Goal: Check status: Check status

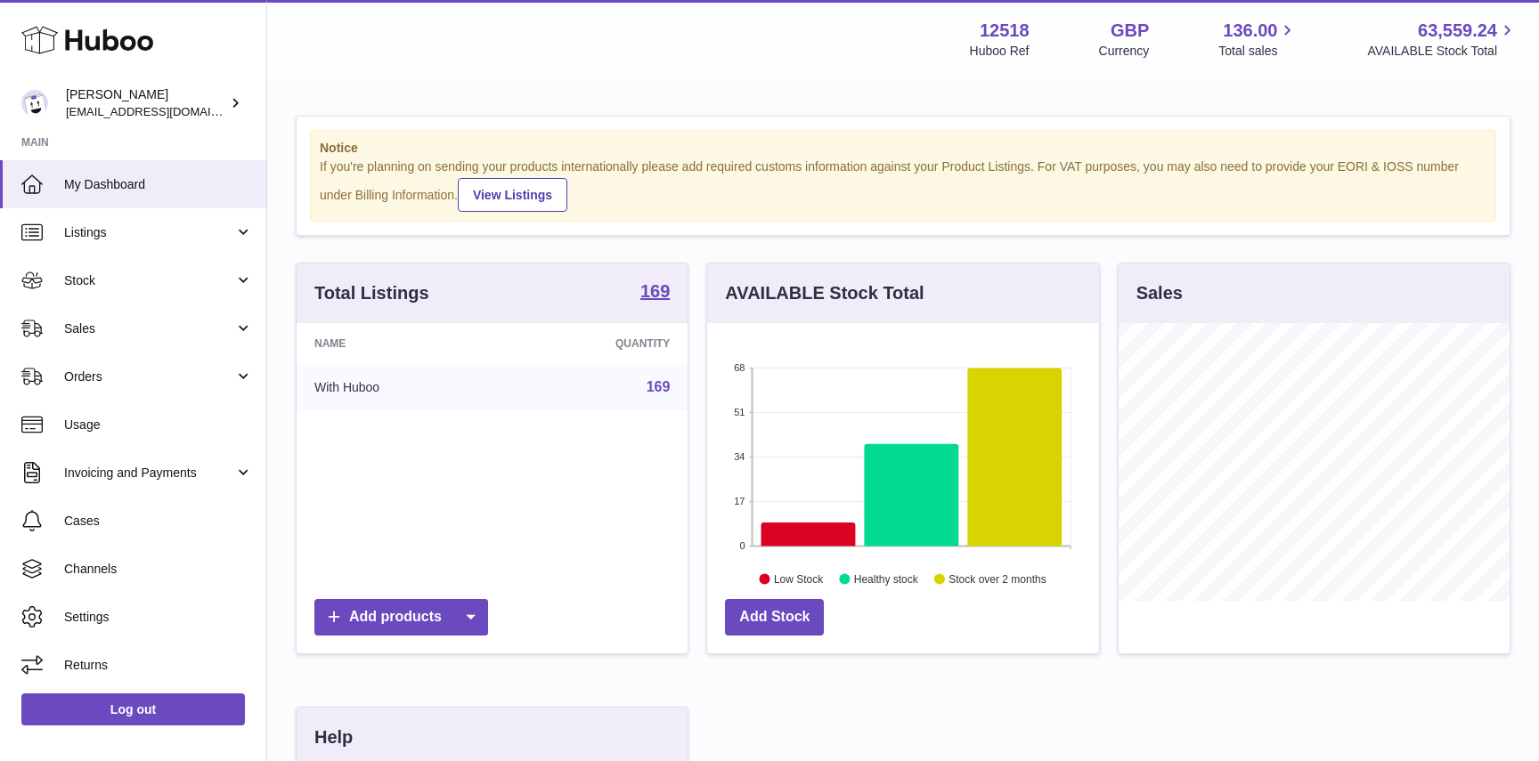
scroll to position [278, 391]
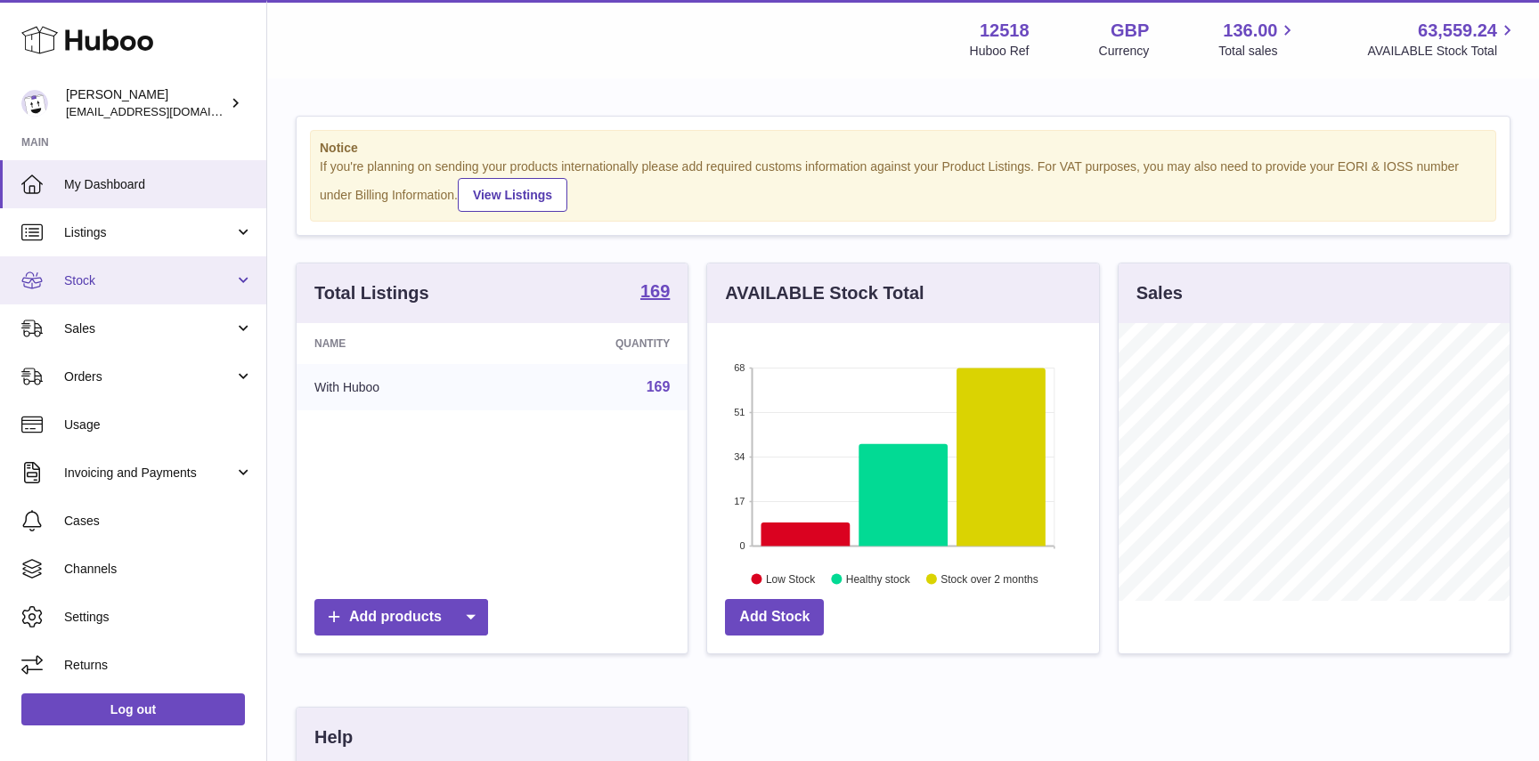
click at [76, 273] on span "Stock" at bounding box center [149, 280] width 170 height 17
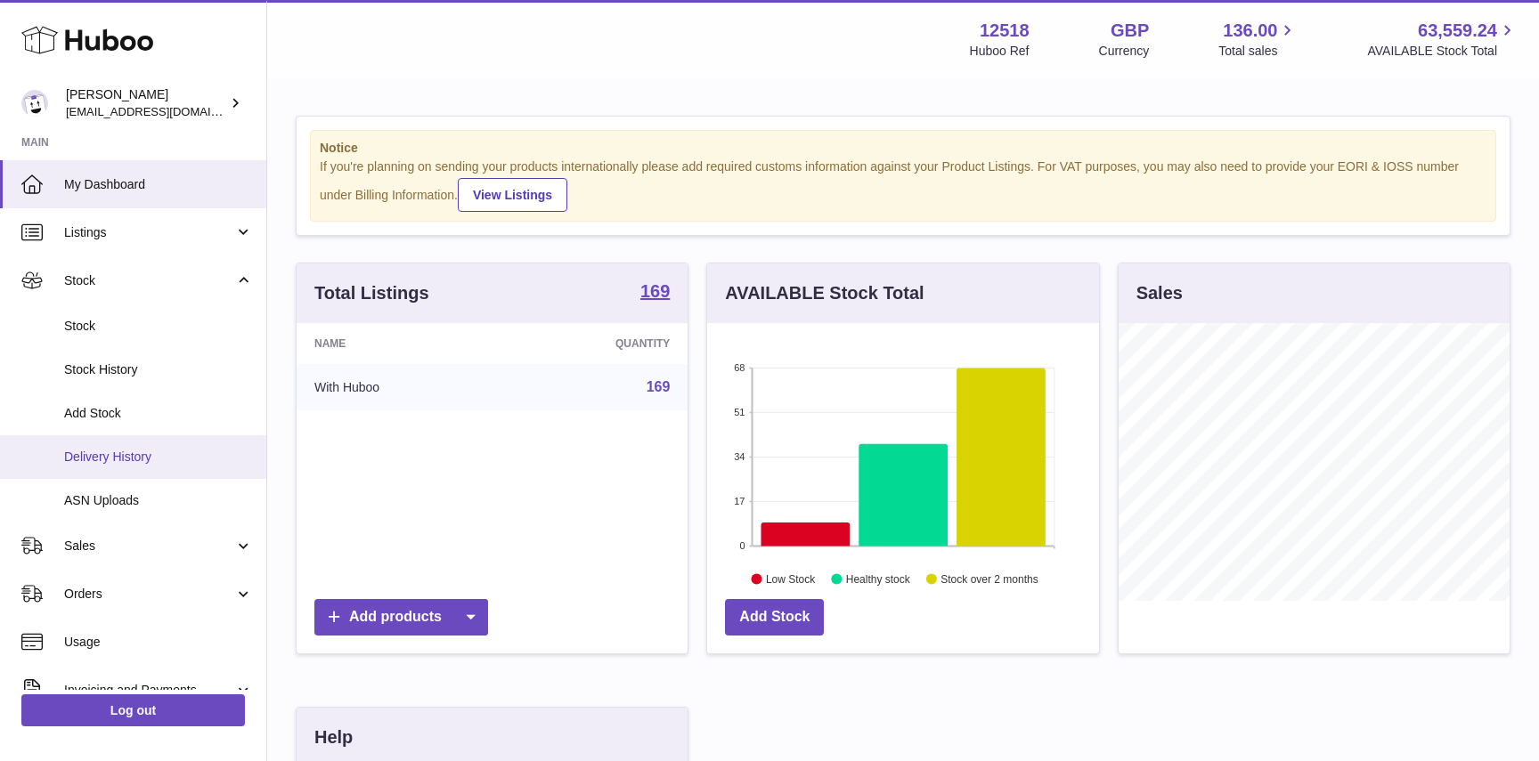
click at [110, 447] on link "Delivery History" at bounding box center [133, 457] width 266 height 44
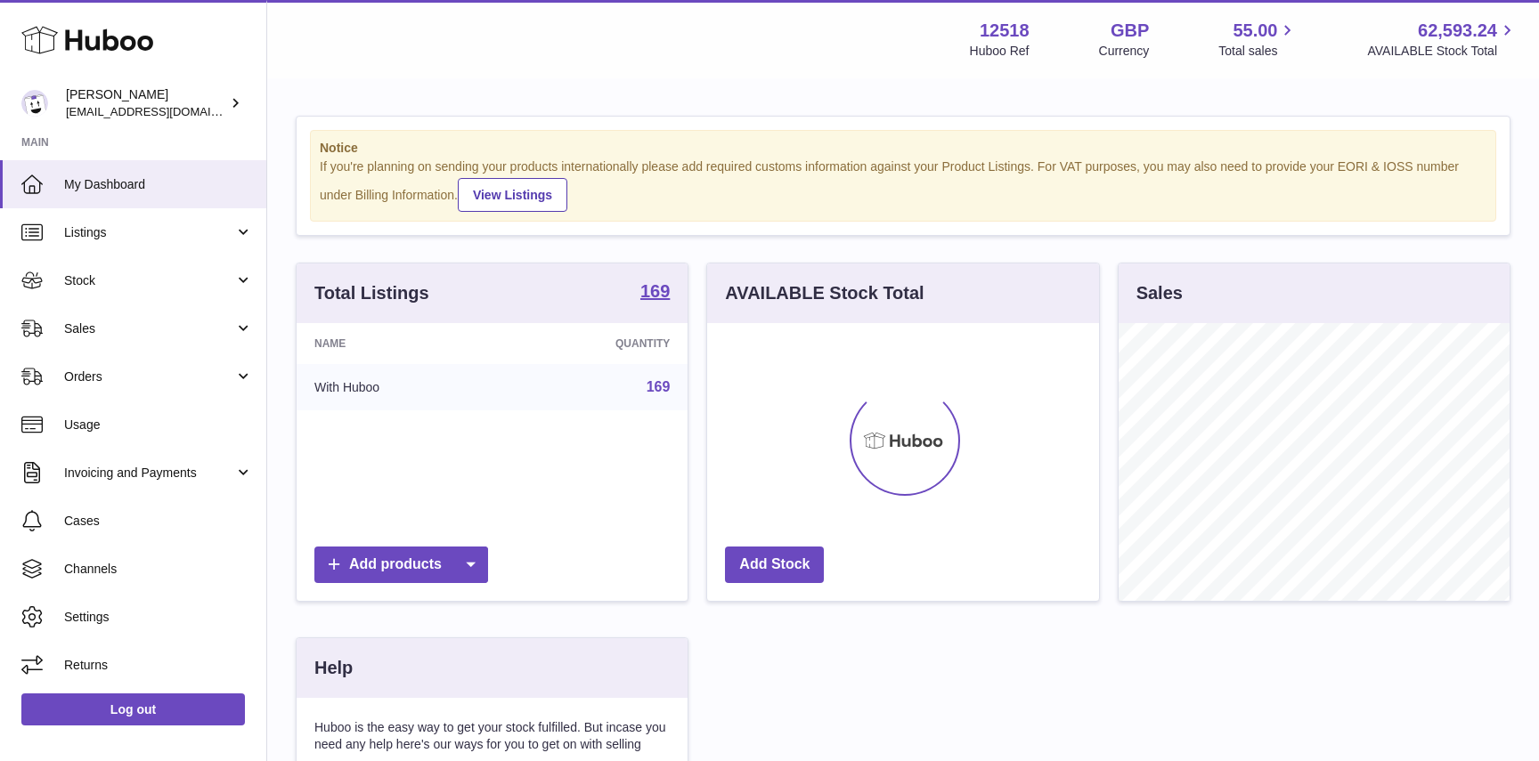
scroll to position [278, 391]
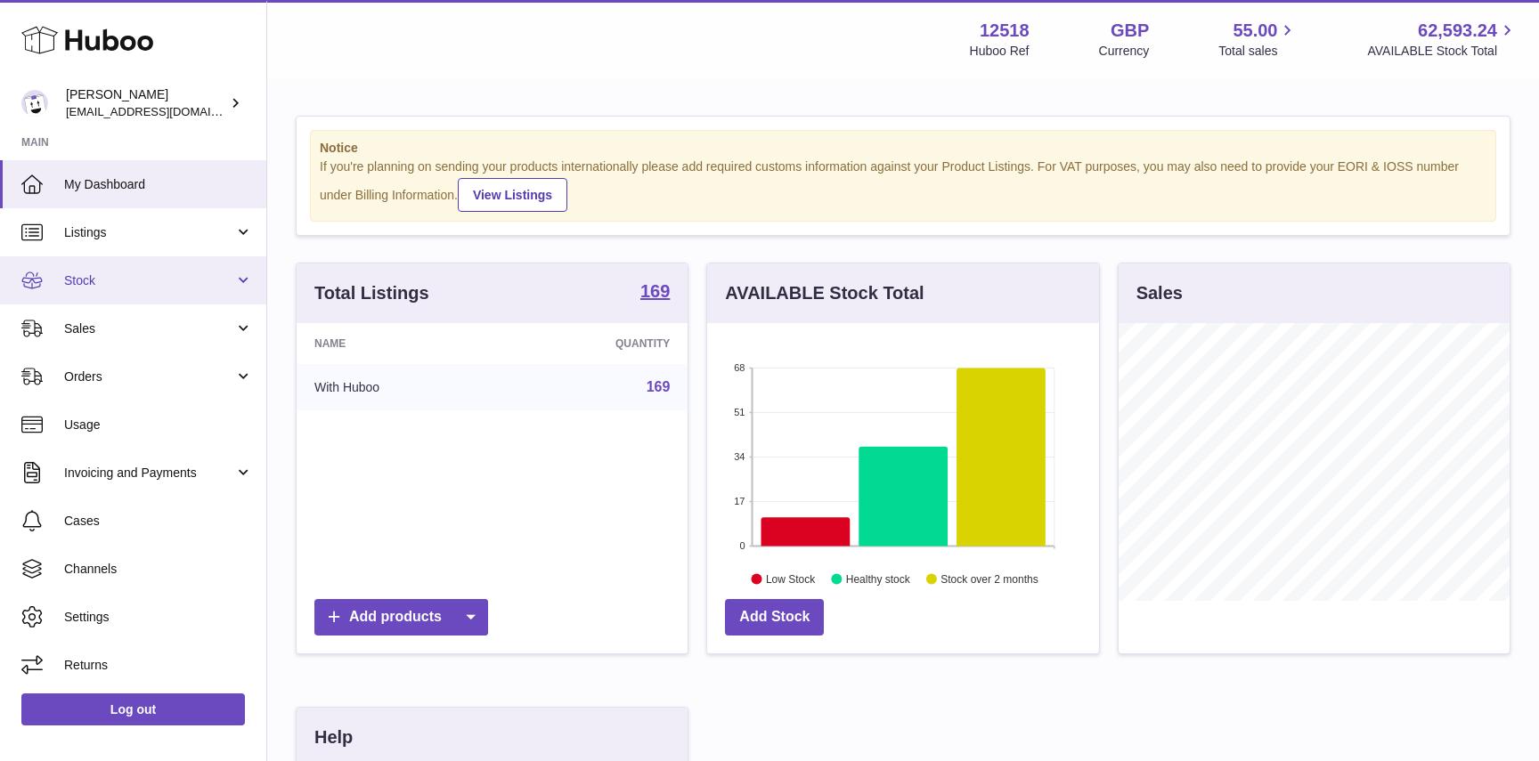
click at [112, 271] on link "Stock" at bounding box center [133, 280] width 266 height 48
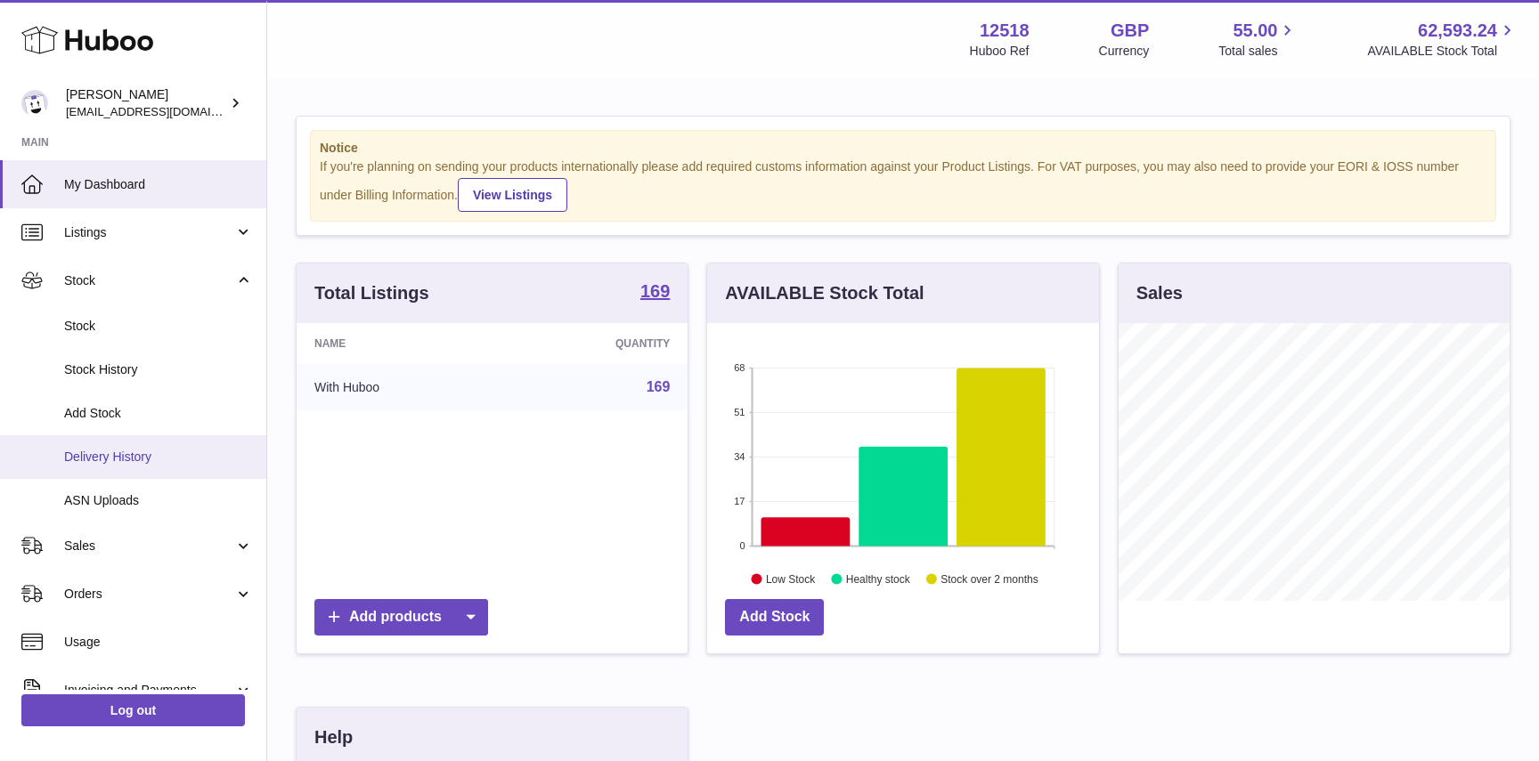
click at [101, 459] on span "Delivery History" at bounding box center [158, 457] width 189 height 17
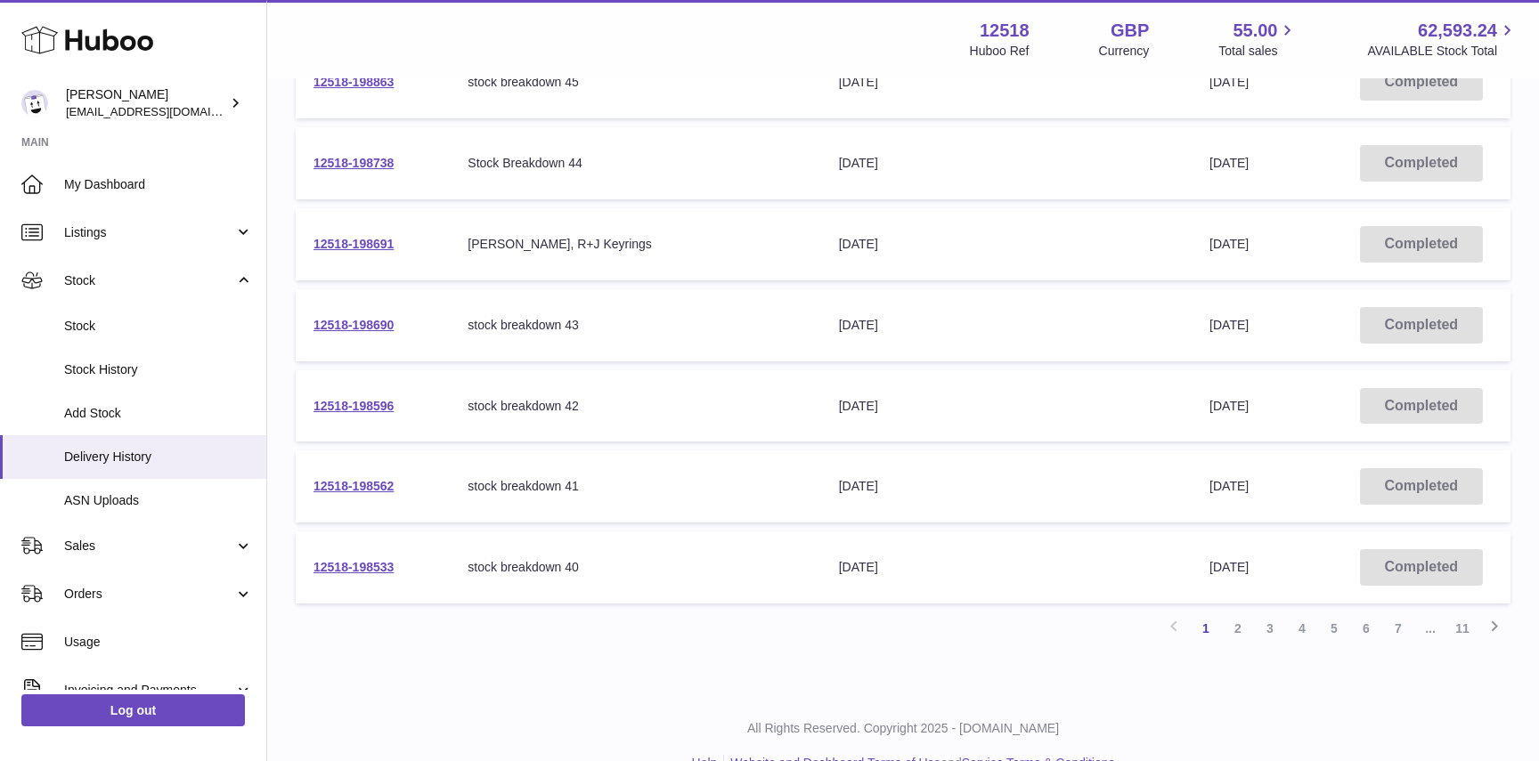
scroll to position [565, 0]
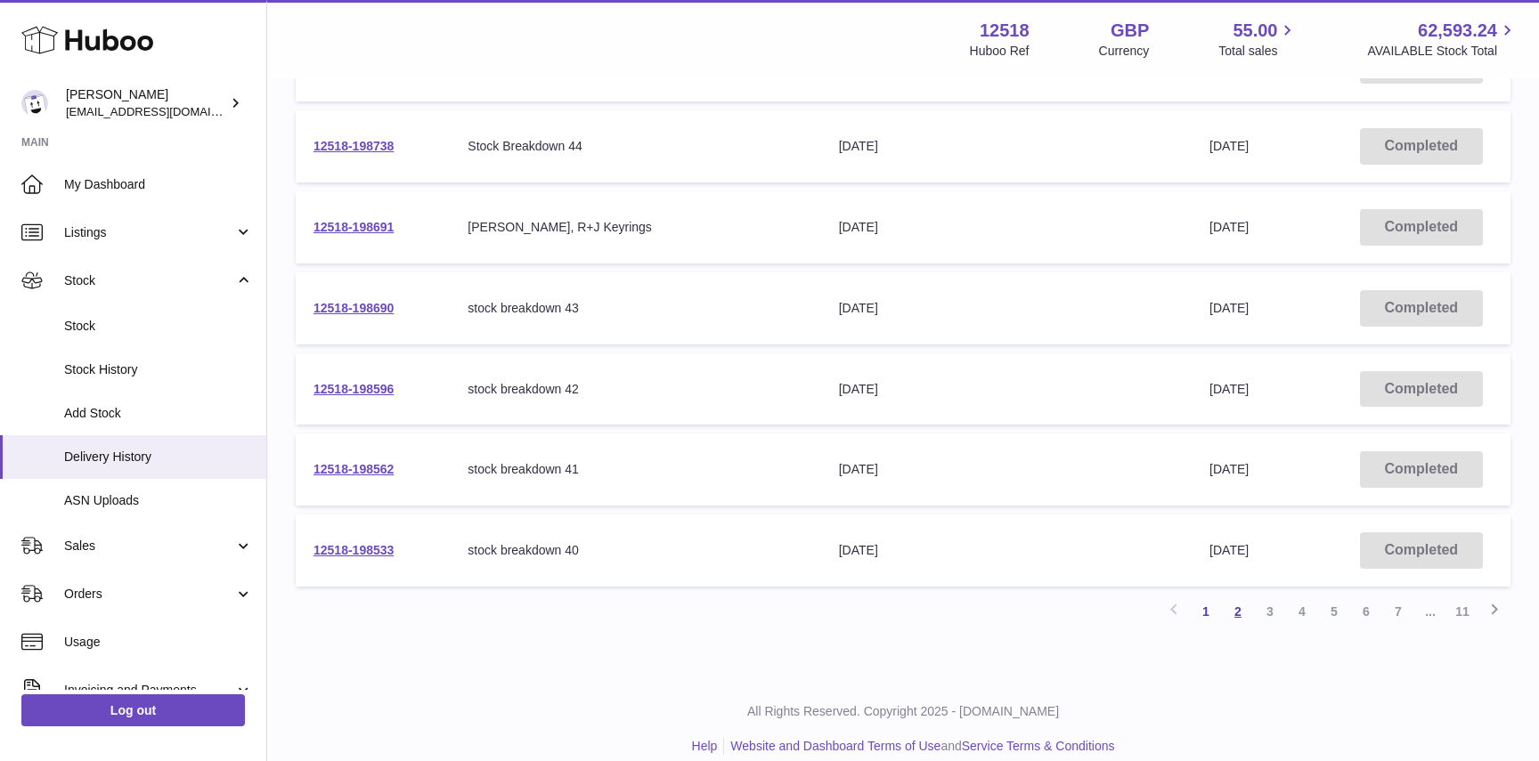
click at [1238, 605] on link "2" at bounding box center [1238, 612] width 32 height 32
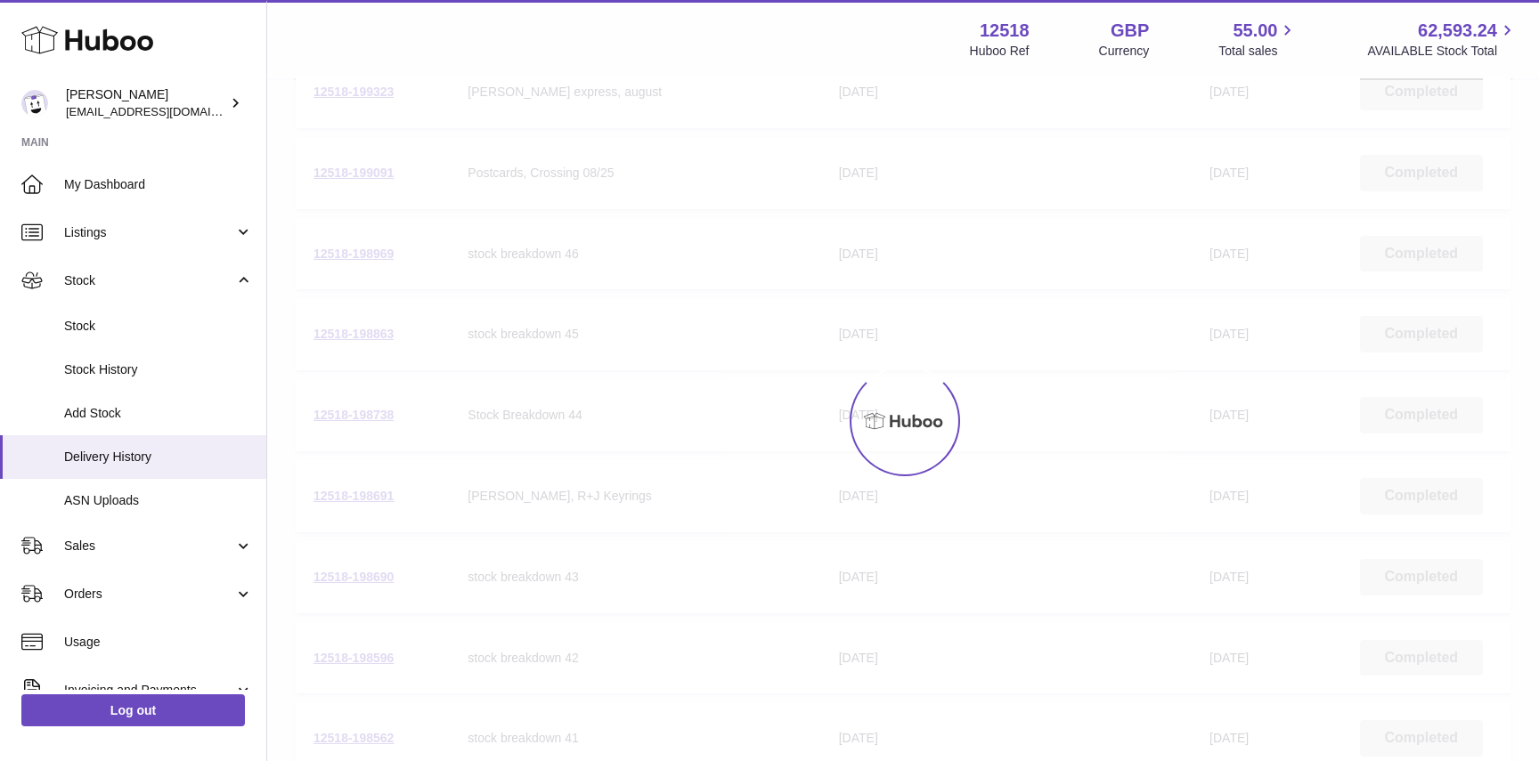
scroll to position [80, 0]
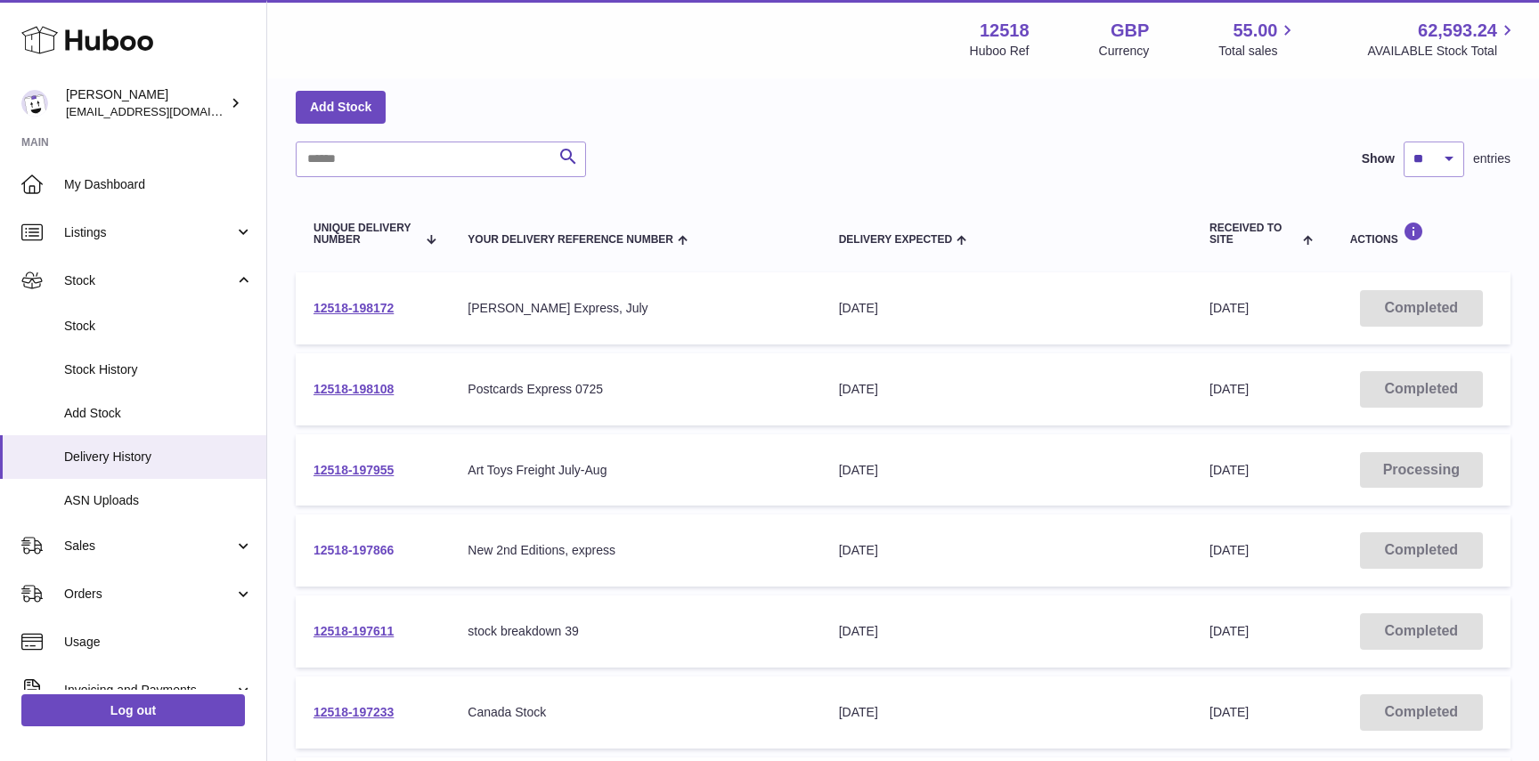
click at [363, 551] on link "12518-197866" at bounding box center [353, 550] width 80 height 14
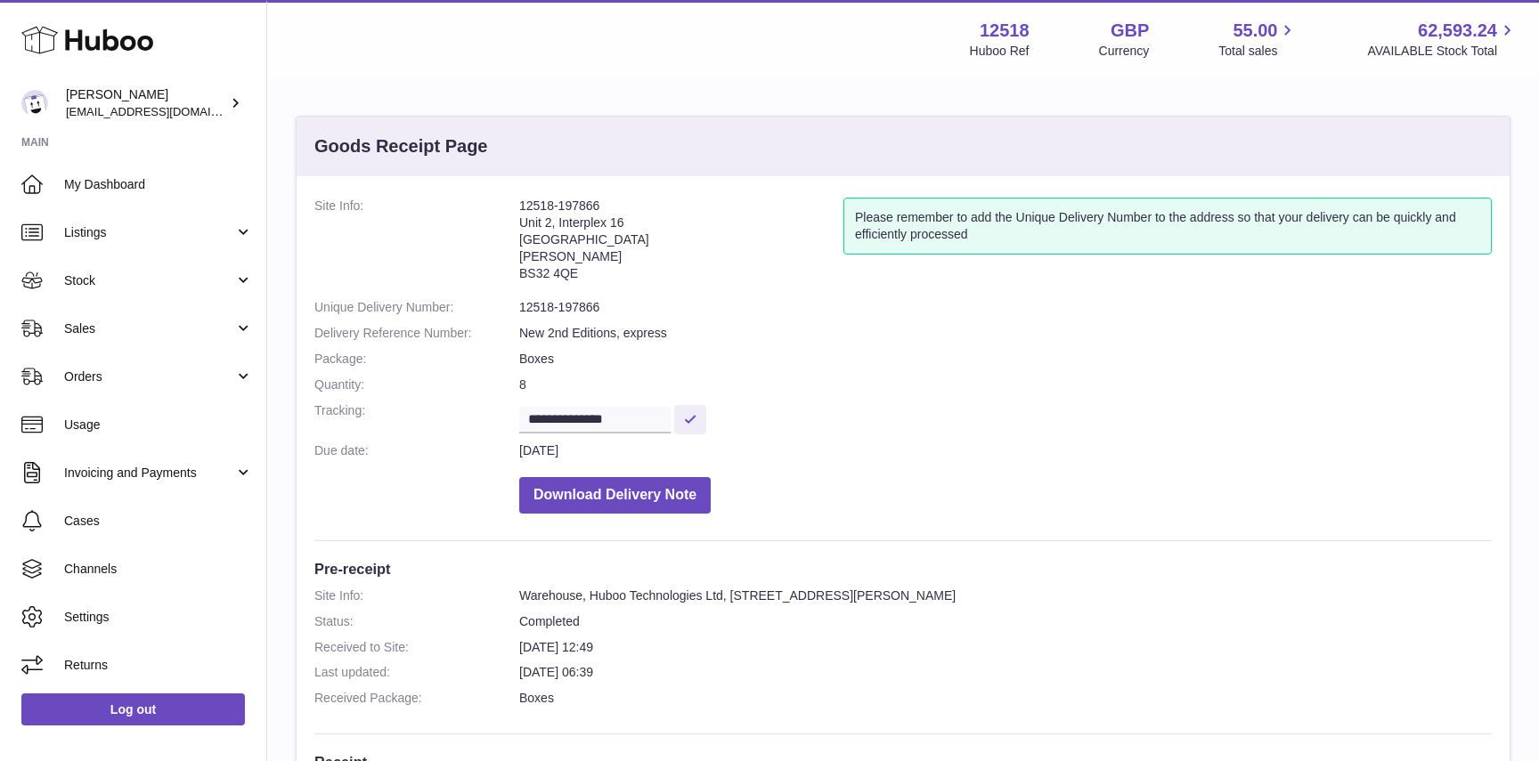
drag, startPoint x: 609, startPoint y: 200, endPoint x: 505, endPoint y: 200, distance: 104.2
click at [505, 200] on dl "**********" at bounding box center [902, 360] width 1177 height 325
copy dl "12518-197866"
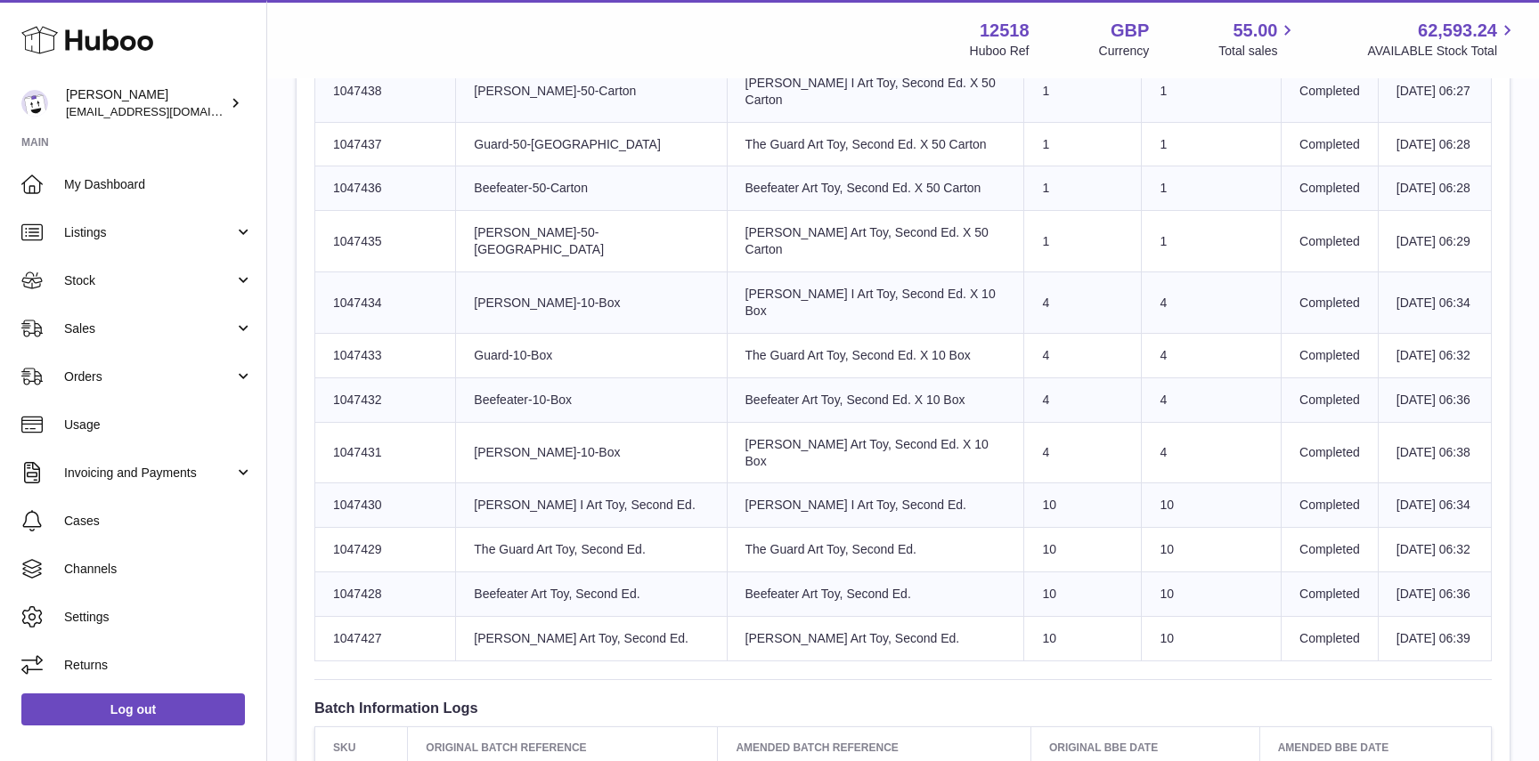
scroll to position [778, 0]
drag, startPoint x: 381, startPoint y: 379, endPoint x: 330, endPoint y: 379, distance: 50.8
click at [330, 421] on td "Huboo SKU Number 1047431" at bounding box center [385, 451] width 141 height 61
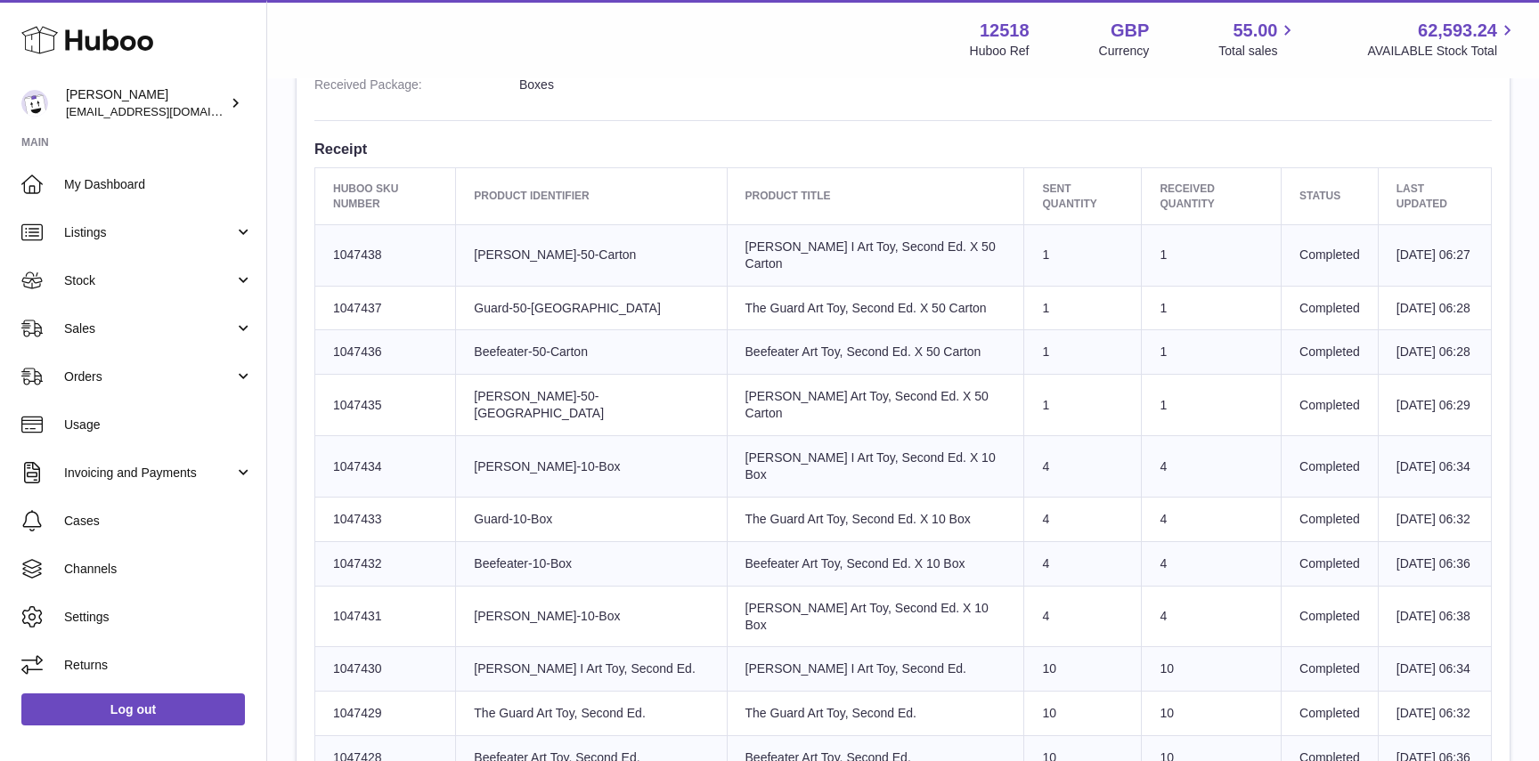
scroll to position [615, 0]
copy td "1047431"
click at [94, 285] on span "Stock" at bounding box center [149, 280] width 170 height 17
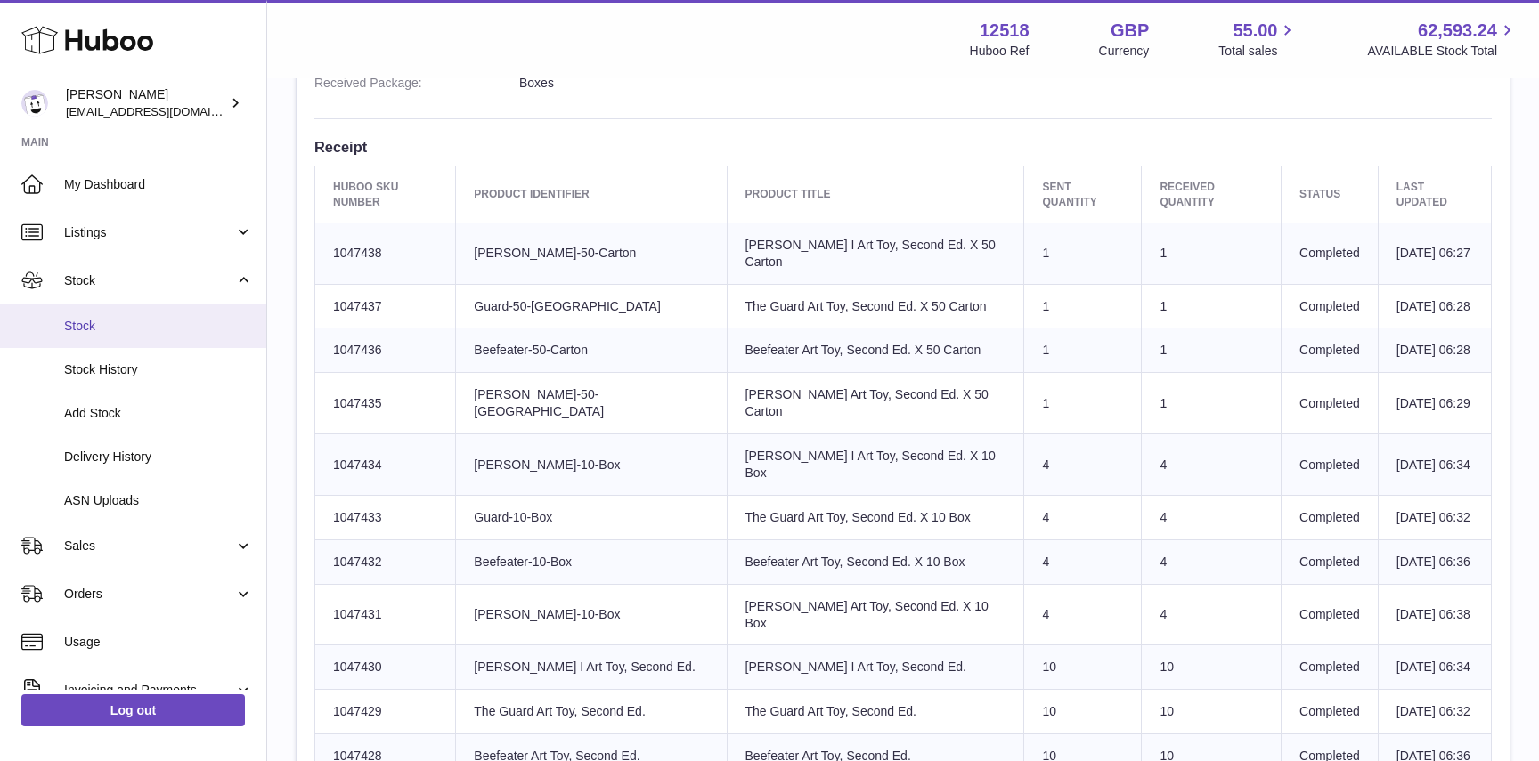
click at [94, 310] on link "Stock" at bounding box center [133, 327] width 266 height 44
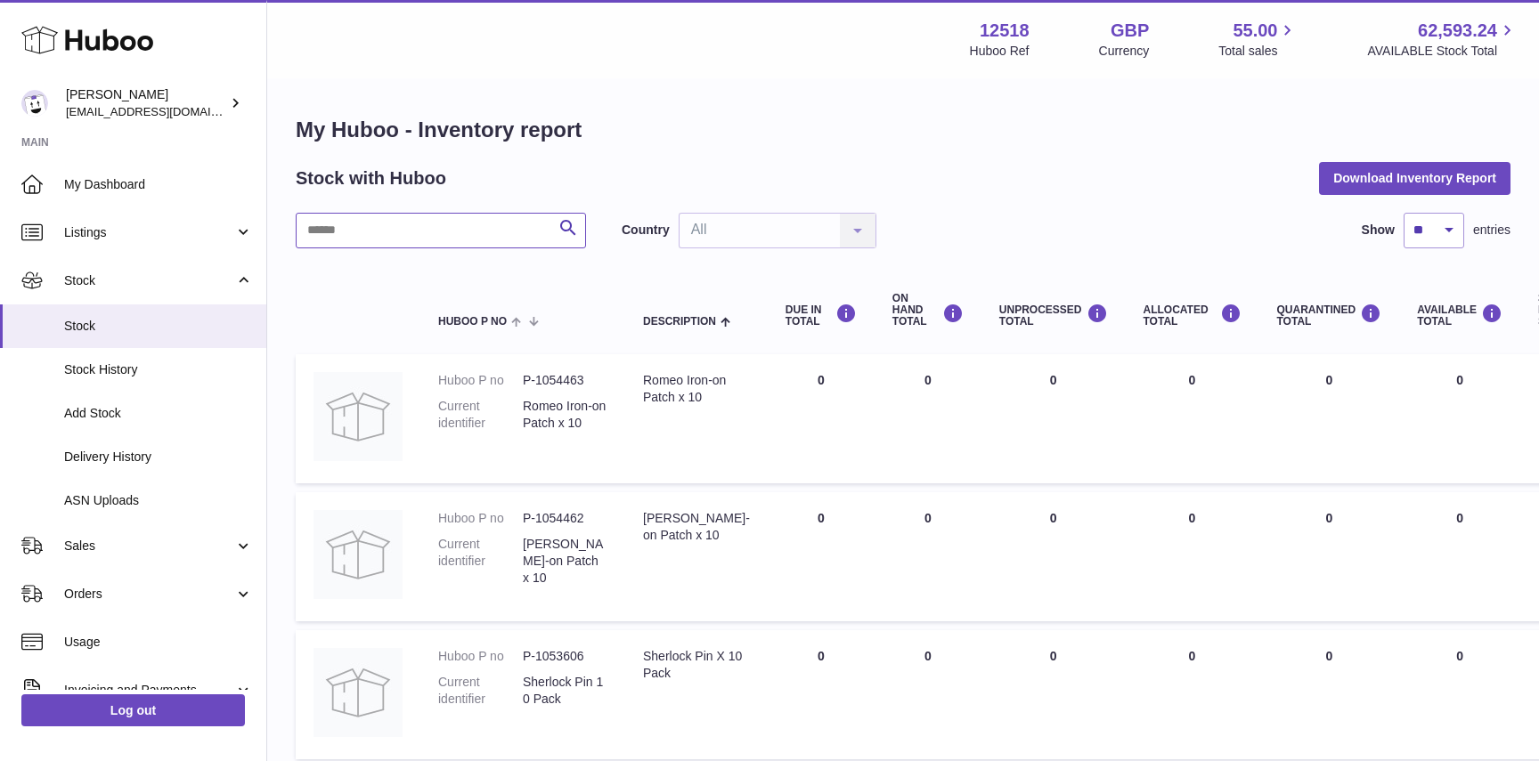
click at [332, 230] on input "text" at bounding box center [441, 231] width 290 height 36
paste input "*******"
type input "*******"
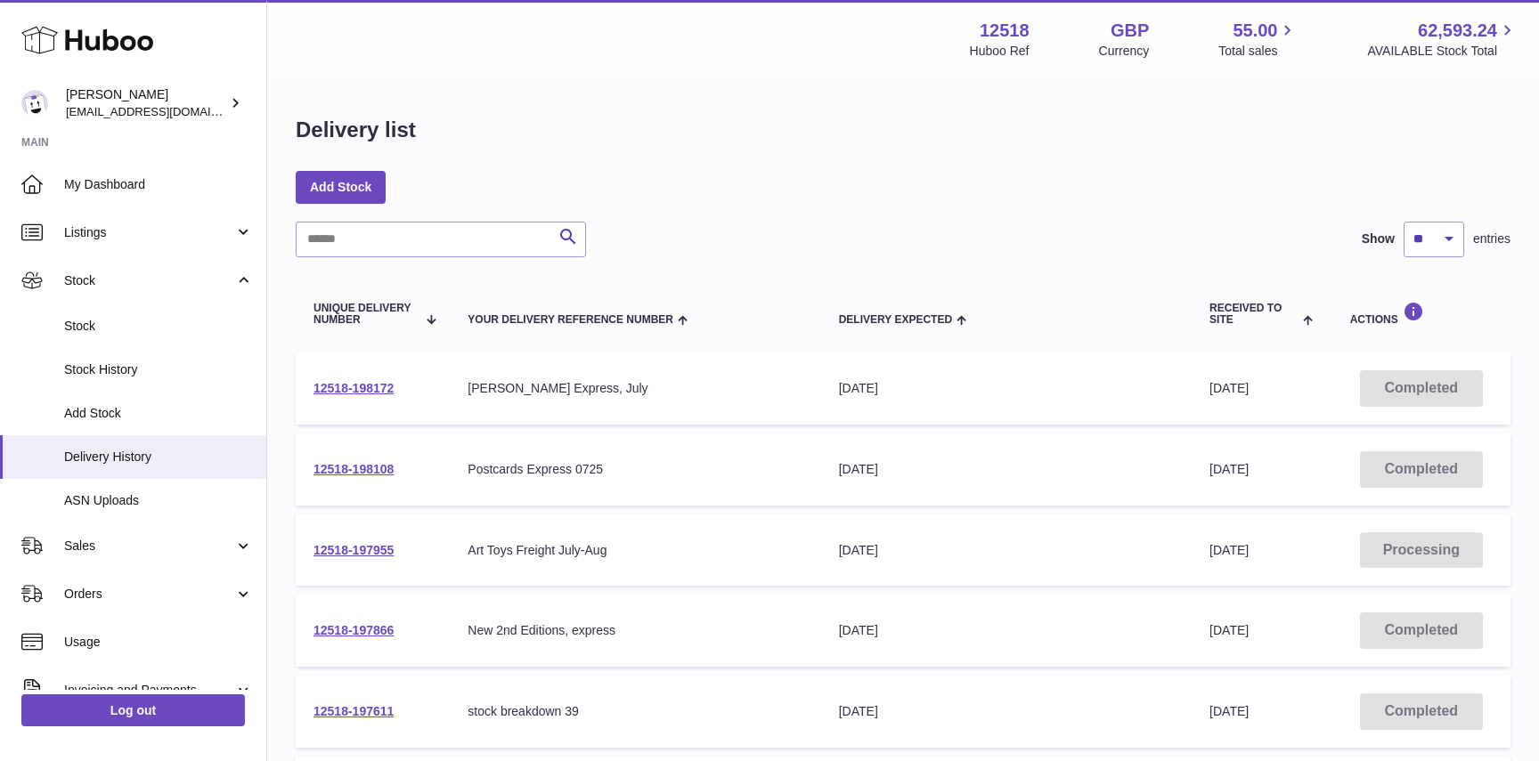
scroll to position [5, 0]
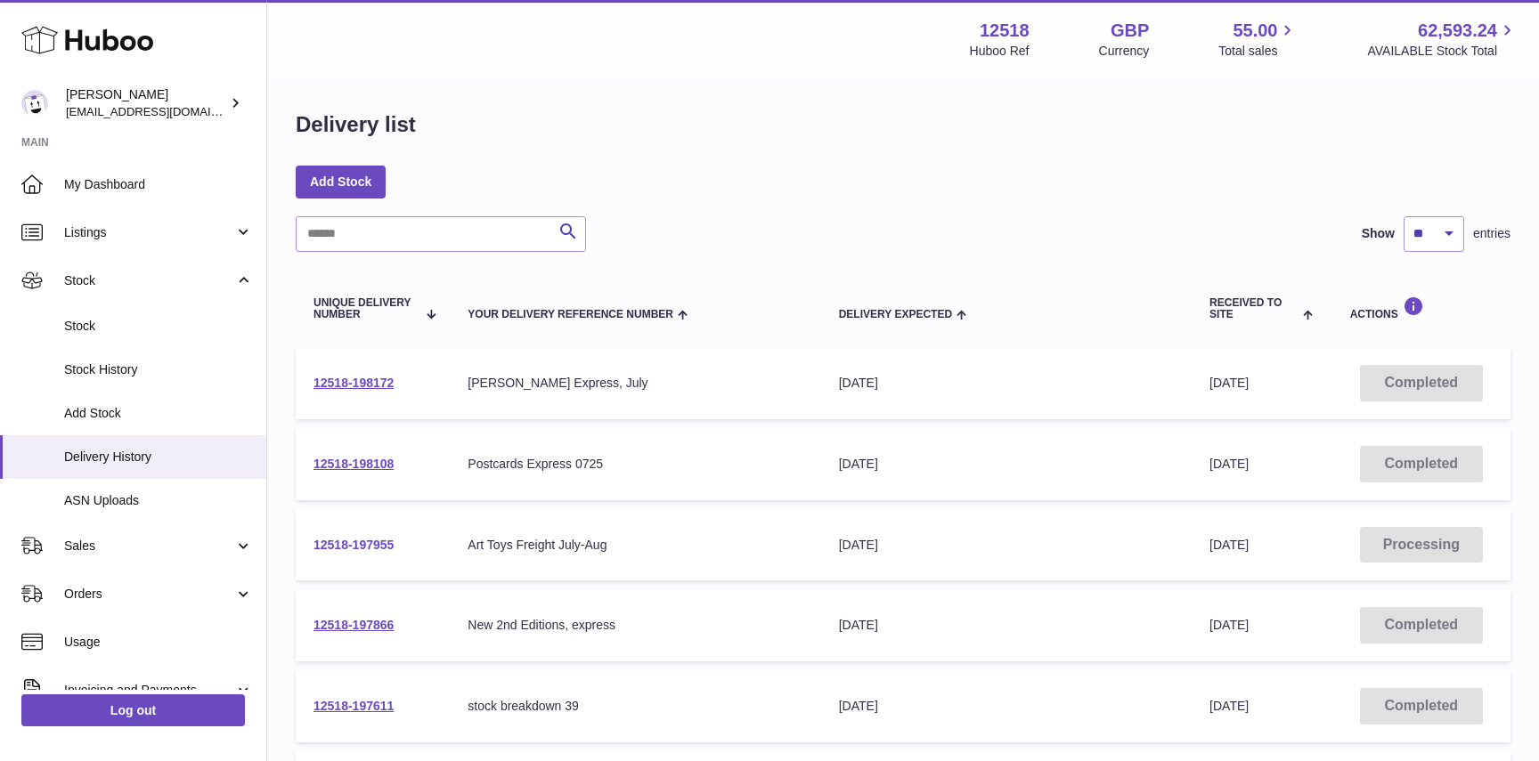
click at [361, 540] on link "12518-197955" at bounding box center [353, 545] width 80 height 14
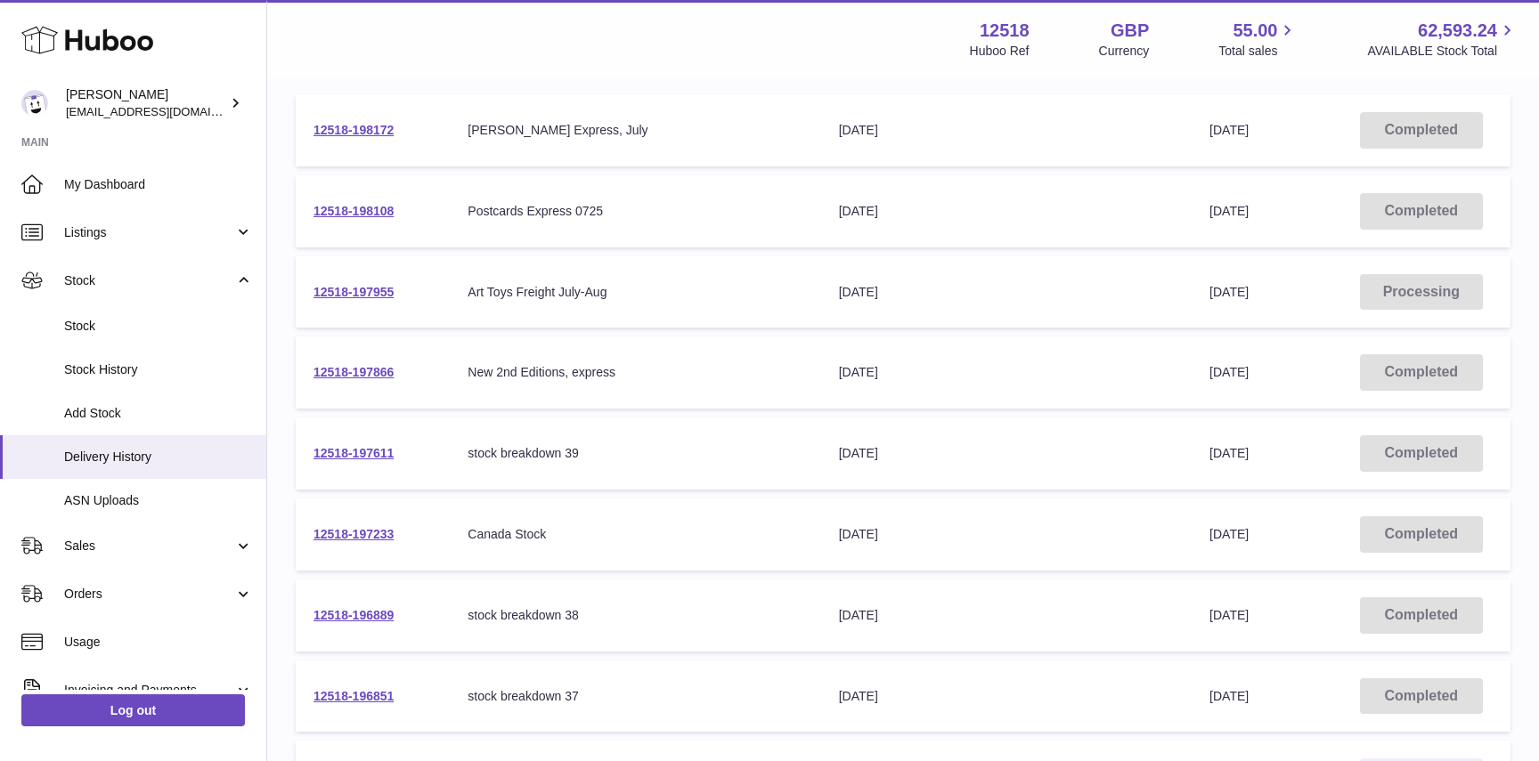
scroll to position [586, 0]
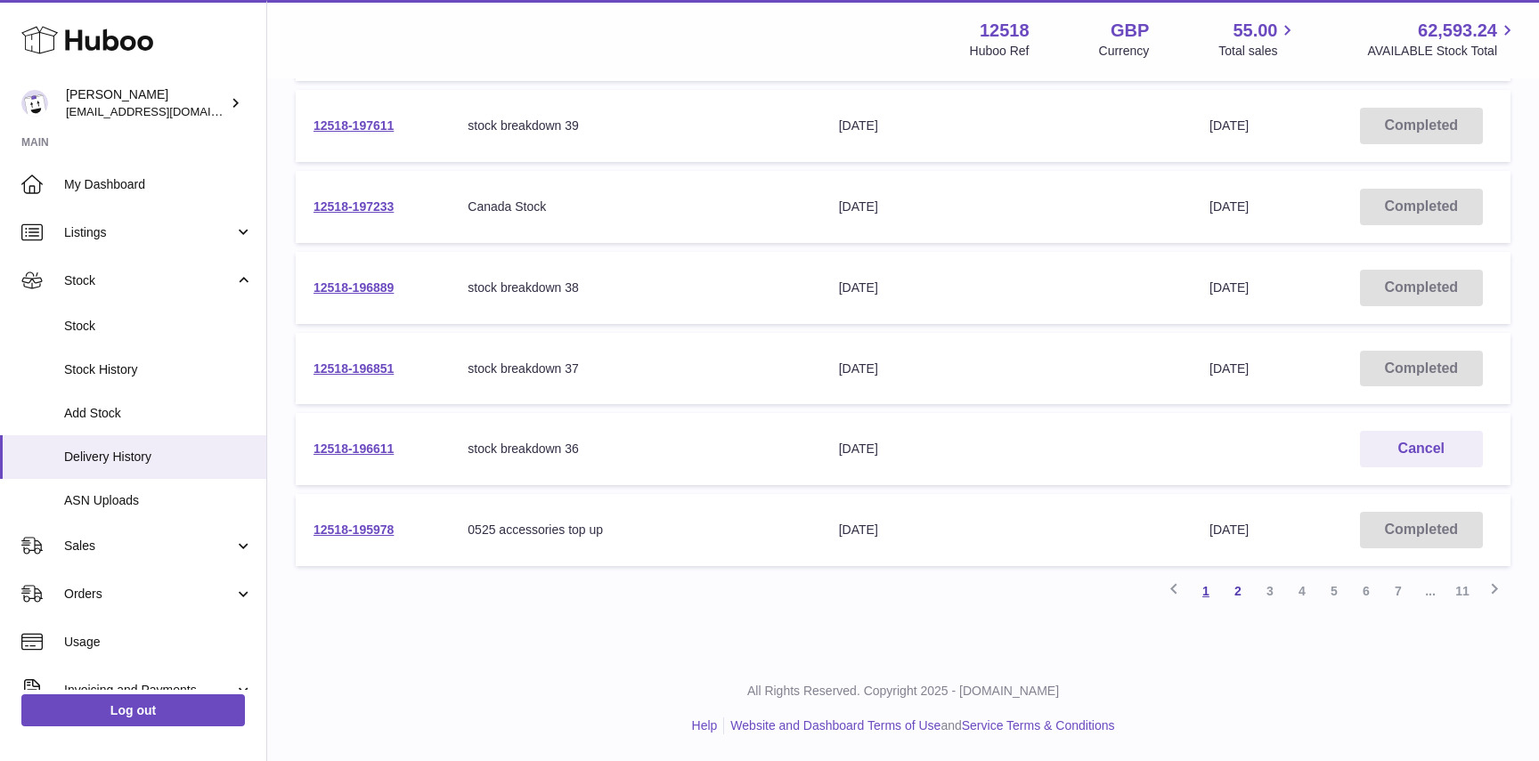
click at [1206, 585] on link "1" at bounding box center [1206, 591] width 32 height 32
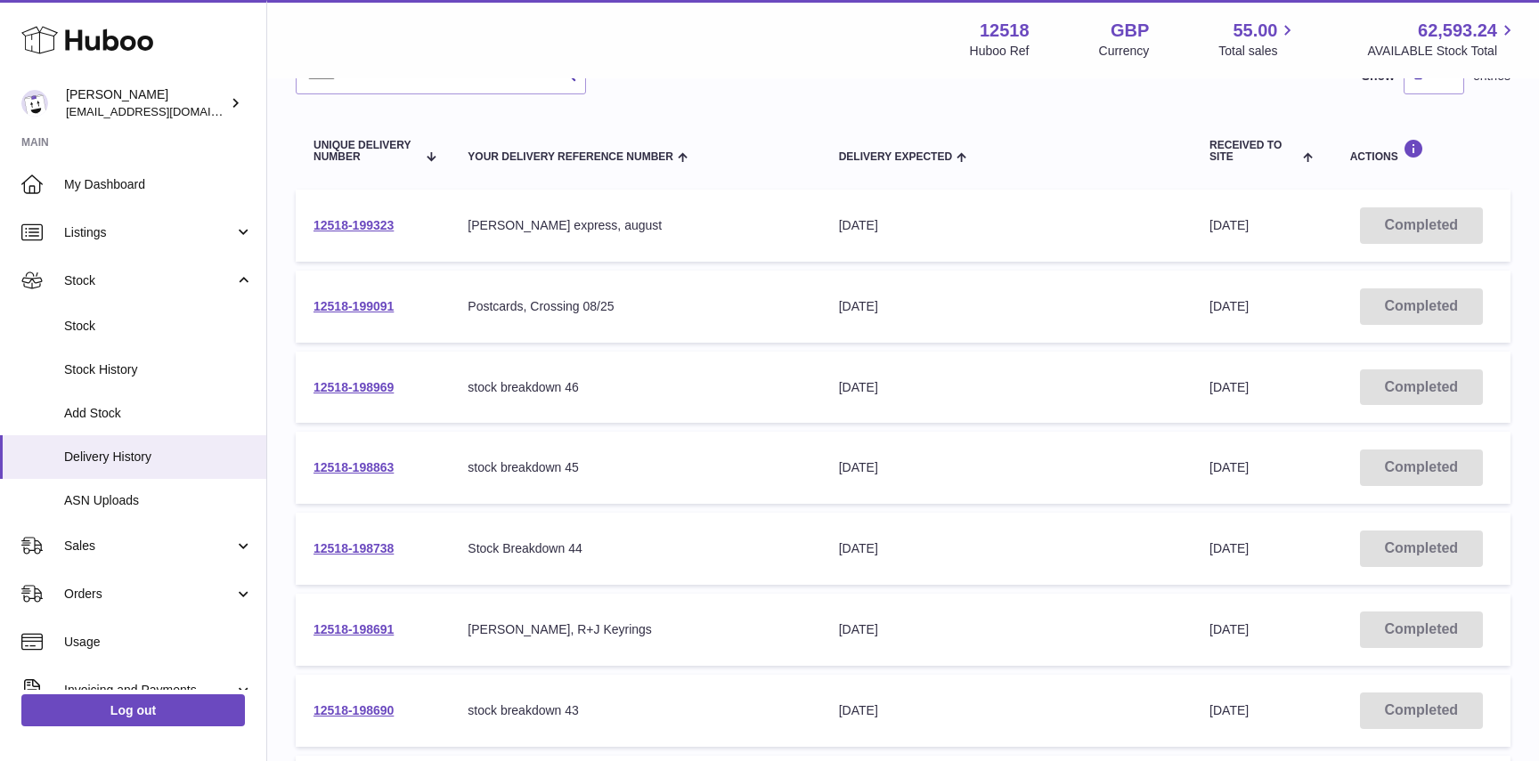
scroll to position [134, 0]
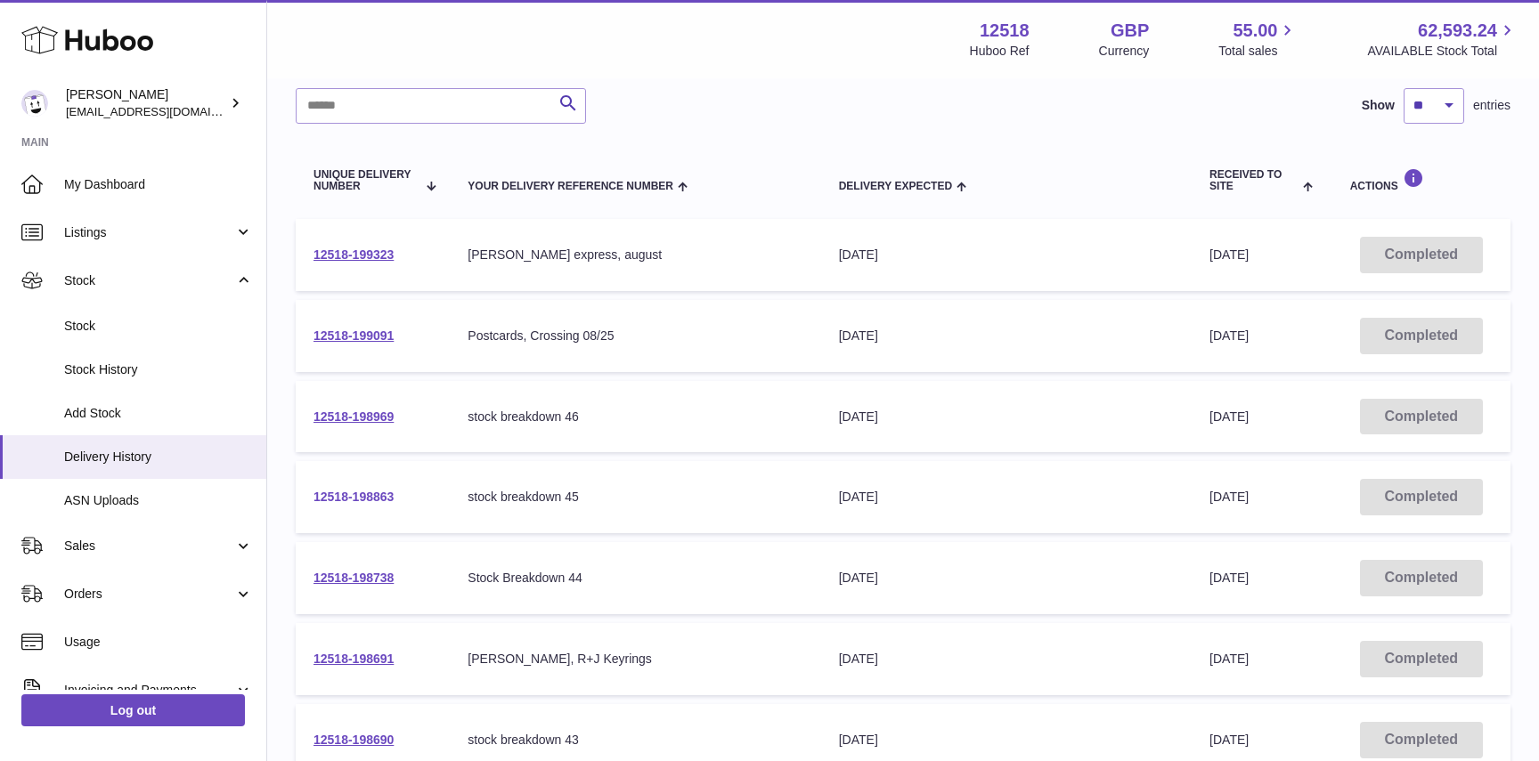
click at [353, 501] on link "12518-198863" at bounding box center [353, 497] width 80 height 14
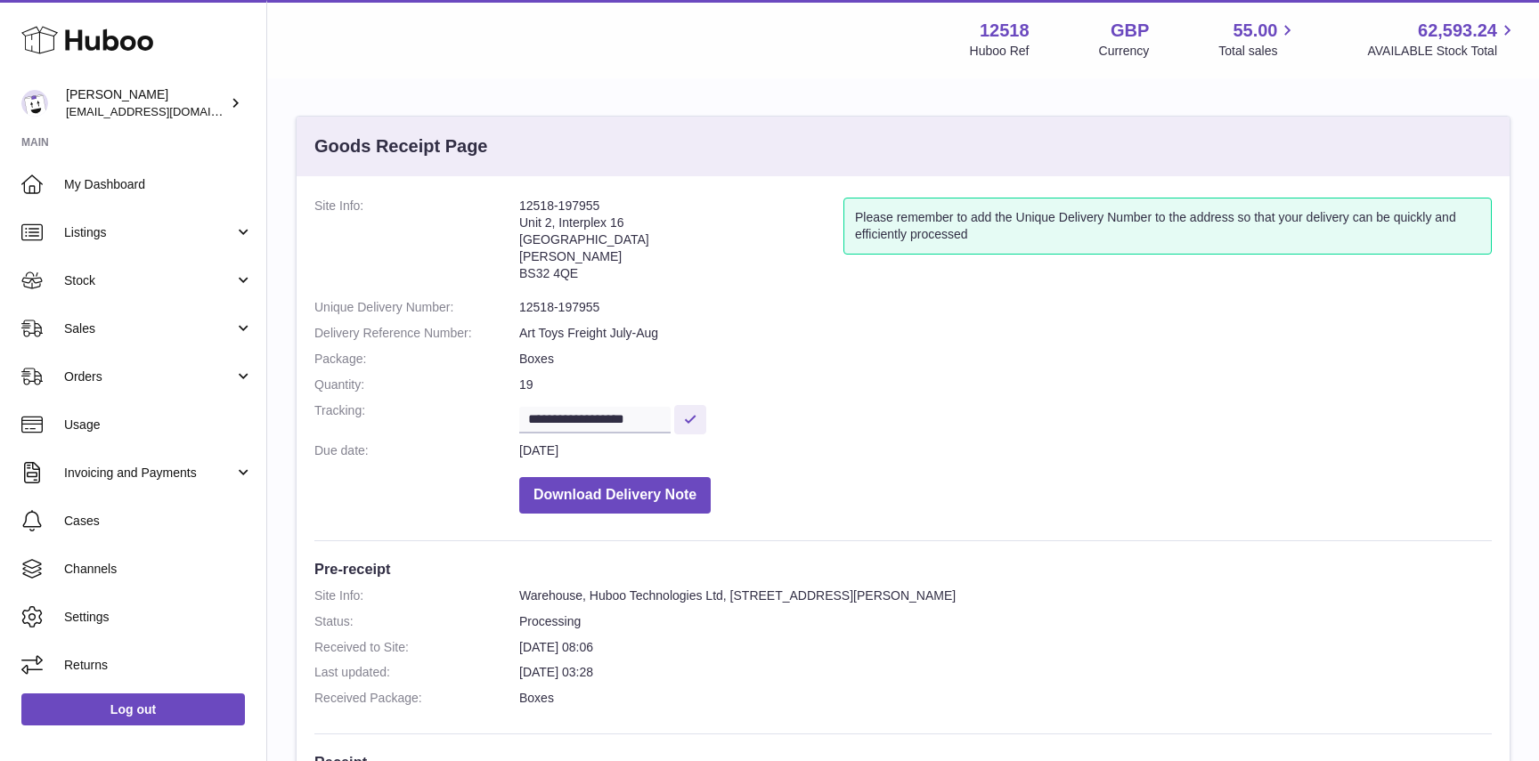
drag, startPoint x: 597, startPoint y: 207, endPoint x: 522, endPoint y: 206, distance: 74.8
click at [522, 206] on address "12518-197955 Unit 2, Interplex 16 Ash Ridge Road Bradley Stoke BS32 4QE" at bounding box center [681, 244] width 324 height 93
copy address "12518-197955"
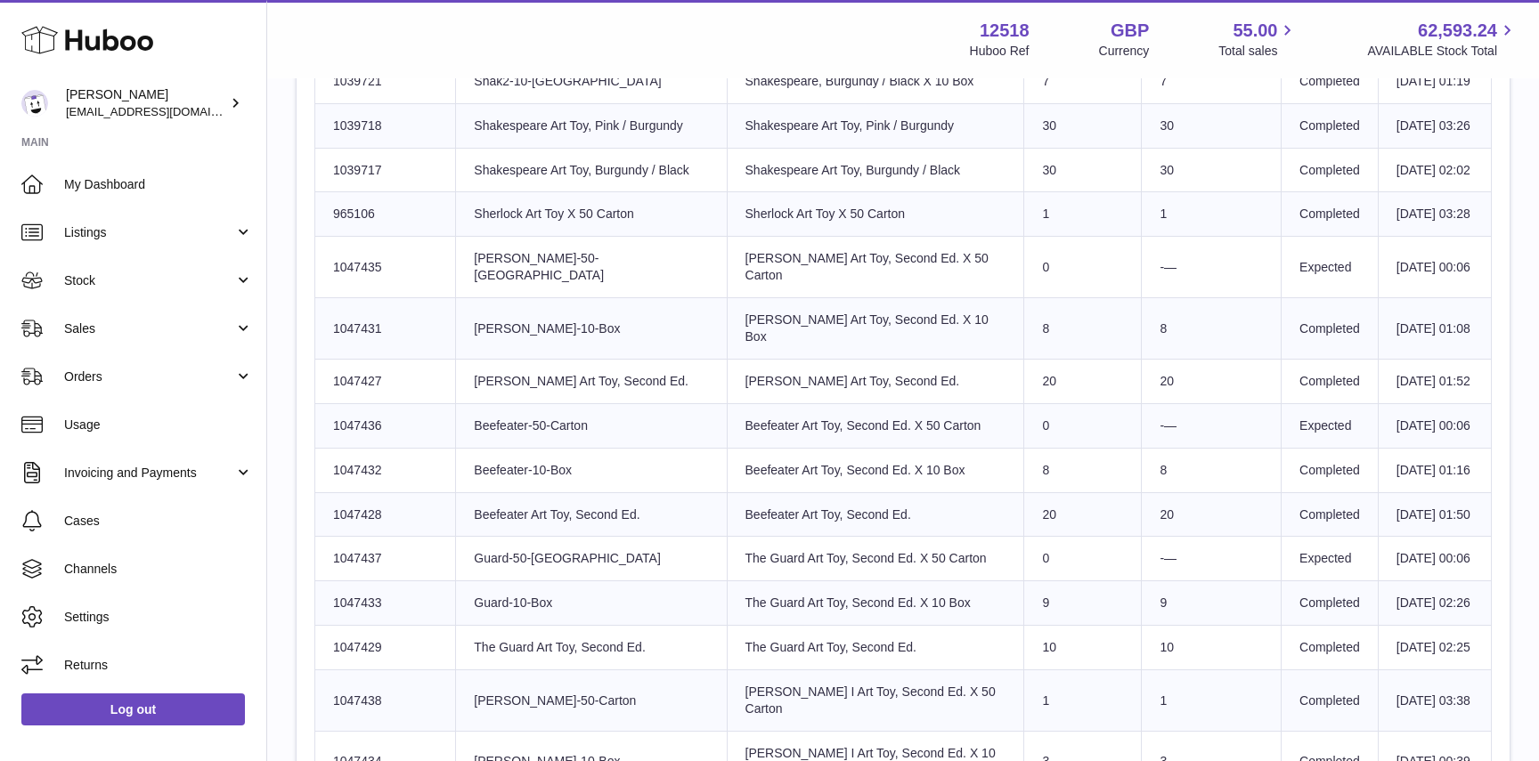
scroll to position [1215, 0]
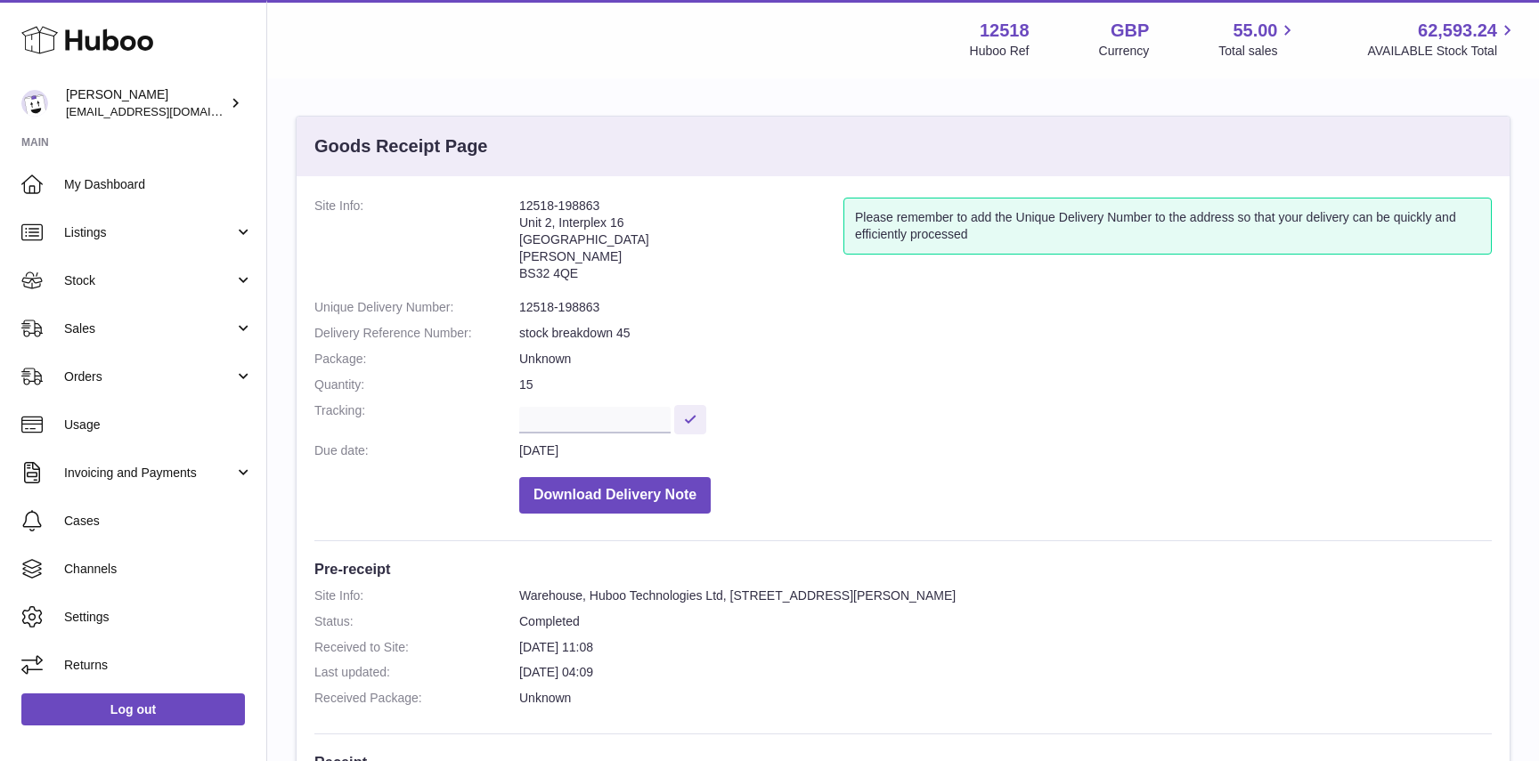
click at [605, 203] on address "12518-198863 [STREET_ADDRESS][PERSON_NAME]" at bounding box center [681, 244] width 324 height 93
click at [603, 200] on address "12518-198863 Unit 2, Interplex 16 Ash Ridge Road Bradley Stoke BS32 4QE" at bounding box center [681, 244] width 324 height 93
drag, startPoint x: 642, startPoint y: 334, endPoint x: 517, endPoint y: 336, distance: 124.7
click at [517, 336] on dl "Site Info: 12518-198863 Unit 2, Interplex 16 Ash Ridge Road Bradley Stoke BS32 …" at bounding box center [902, 360] width 1177 height 325
copy dl "stock breakdown 45"
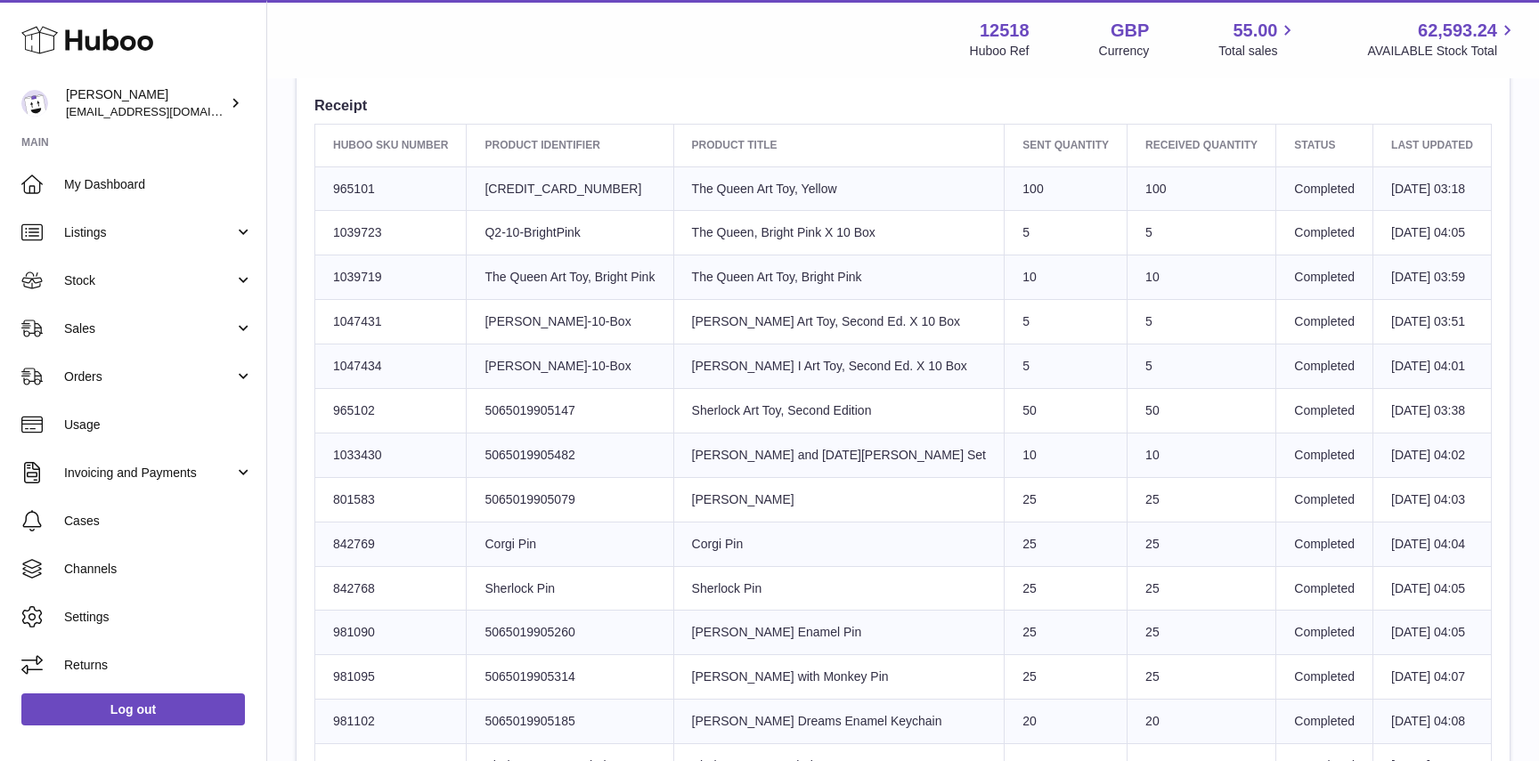
scroll to position [656, 0]
drag, startPoint x: 987, startPoint y: 313, endPoint x: 970, endPoint y: 313, distance: 17.8
click at [1004, 313] on td "Sent Quantity 5" at bounding box center [1065, 323] width 123 height 45
click at [89, 180] on span "My Dashboard" at bounding box center [158, 184] width 189 height 17
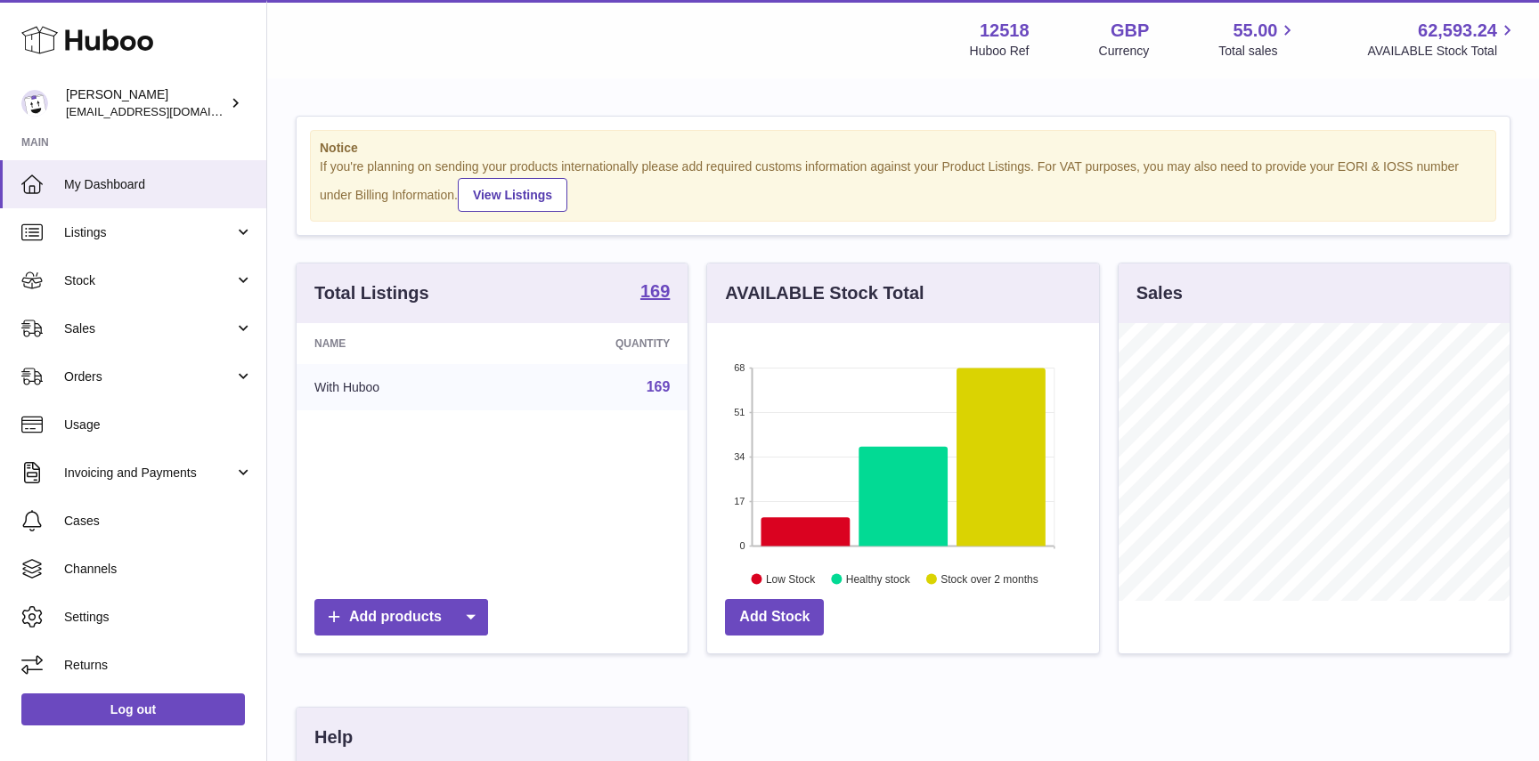
scroll to position [278, 391]
click at [76, 523] on span "Cases" at bounding box center [158, 521] width 189 height 17
click at [97, 277] on span "Stock" at bounding box center [149, 280] width 170 height 17
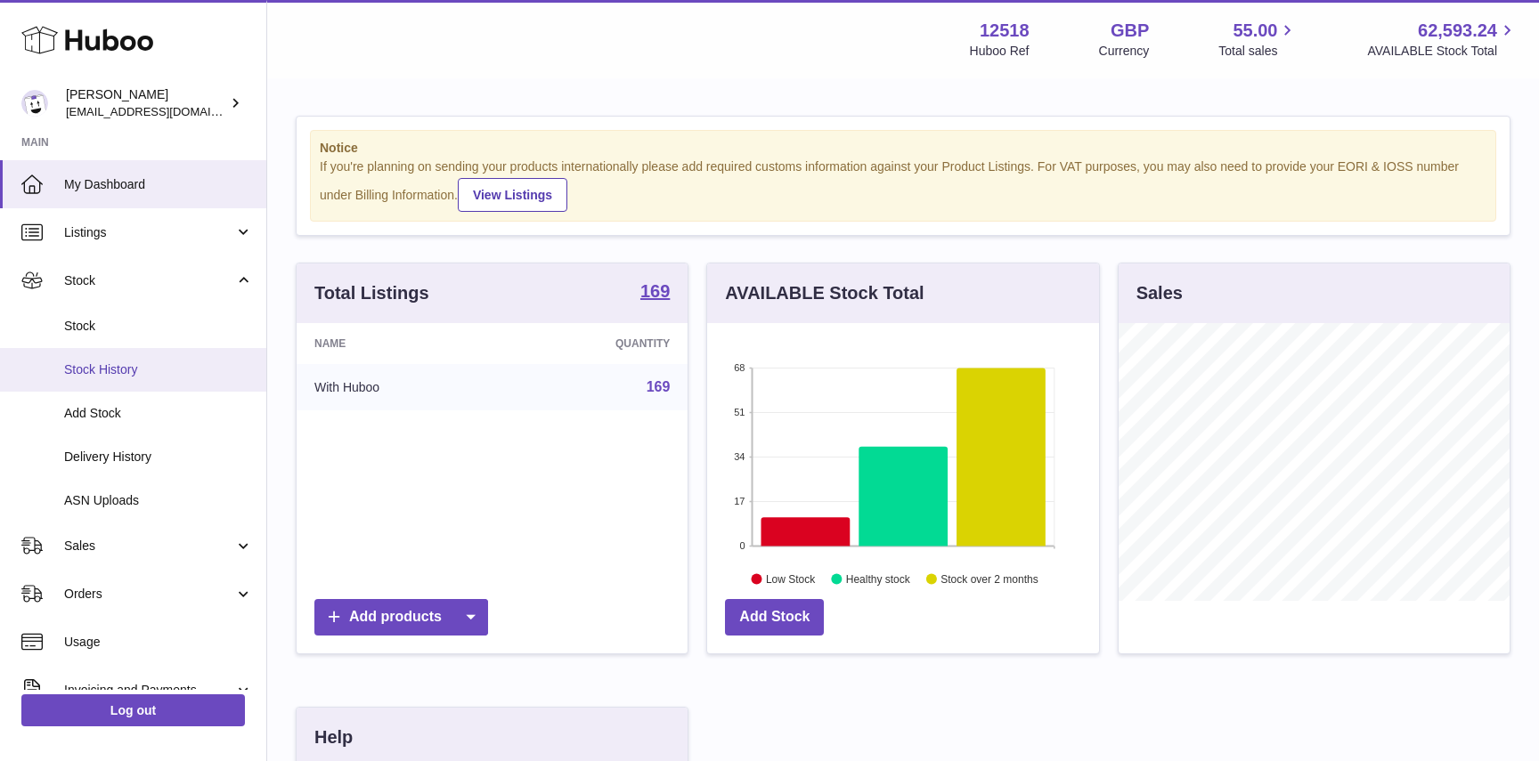
click at [102, 362] on span "Stock History" at bounding box center [158, 369] width 189 height 17
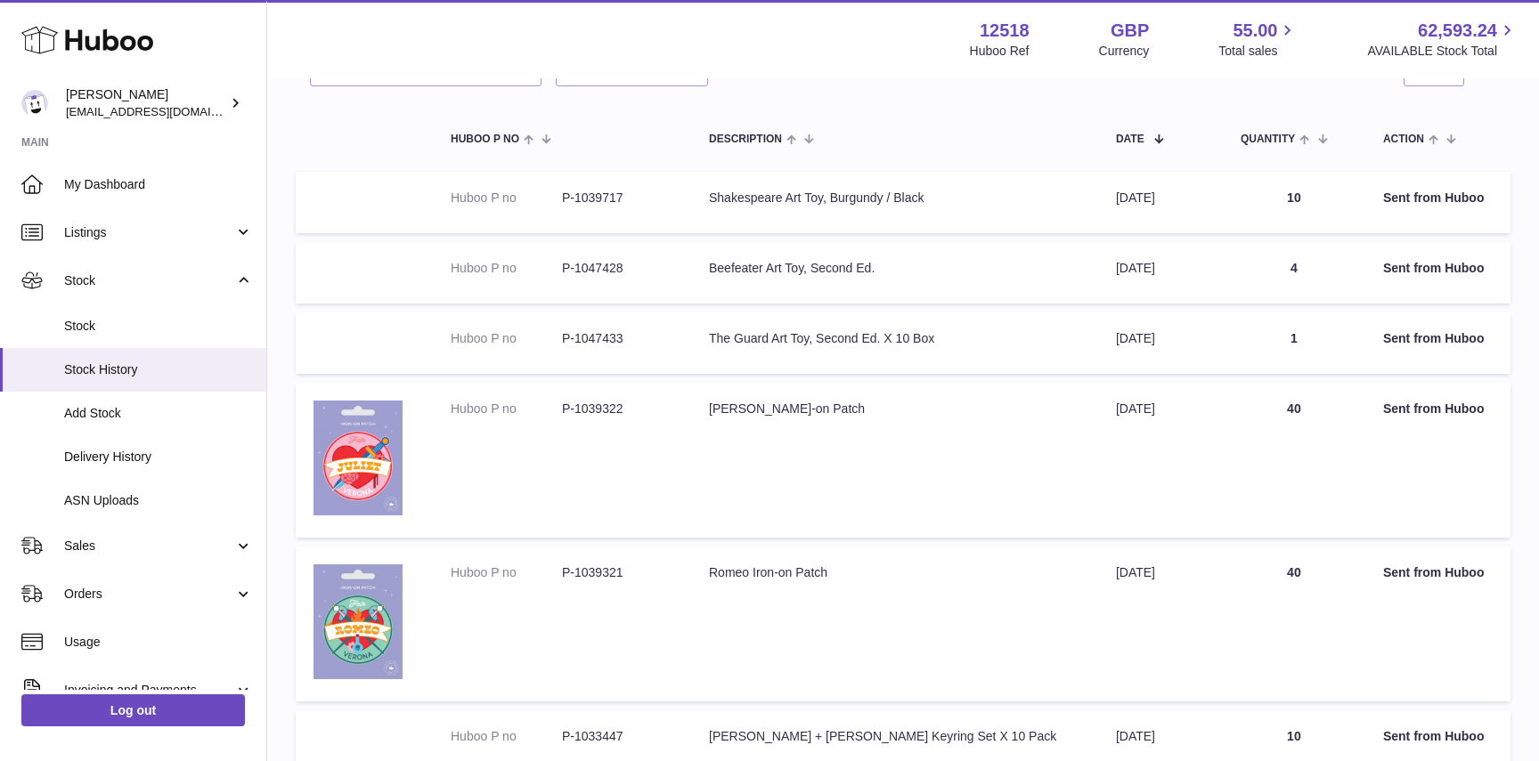
scroll to position [218, 0]
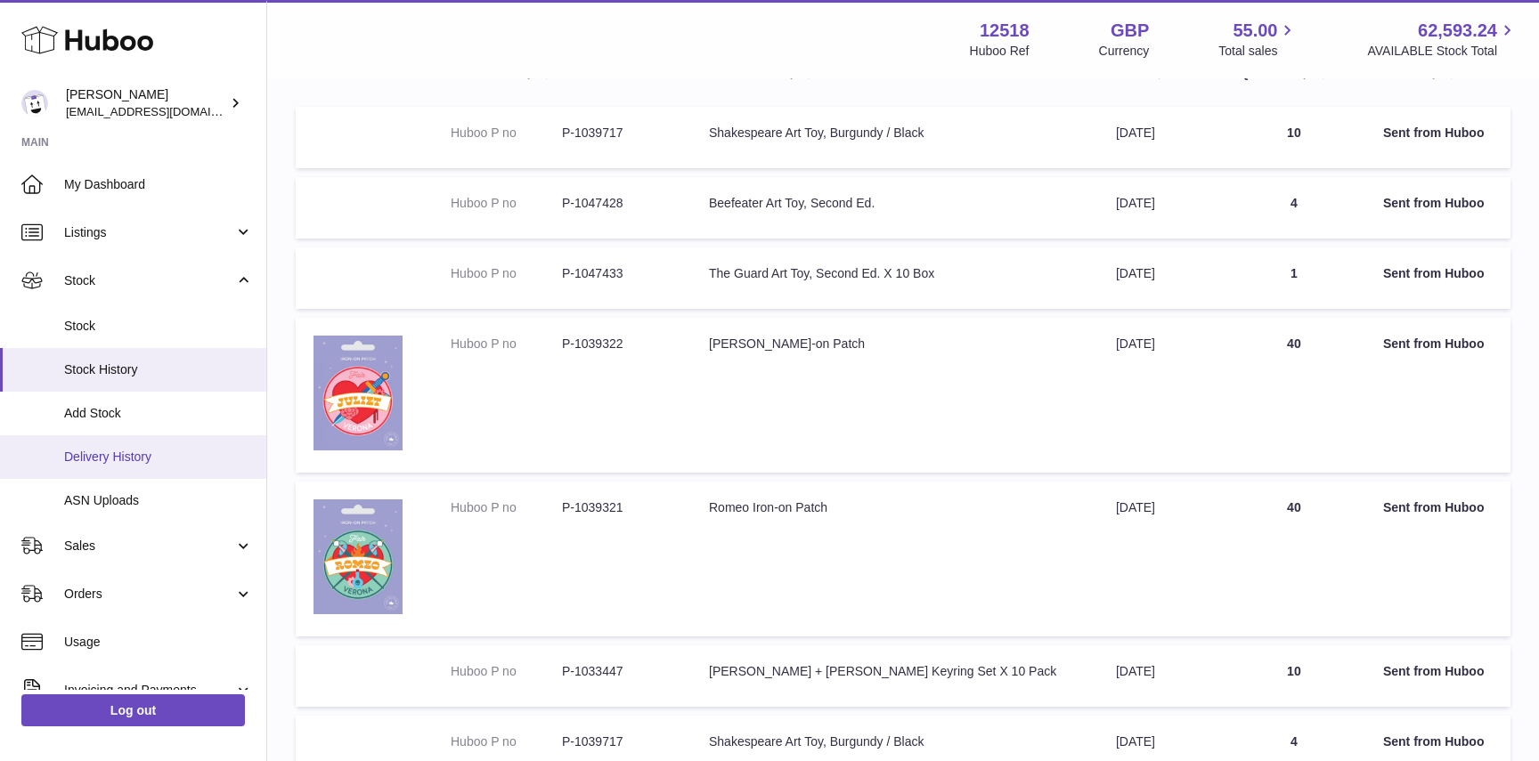
click at [123, 462] on span "Delivery History" at bounding box center [158, 457] width 189 height 17
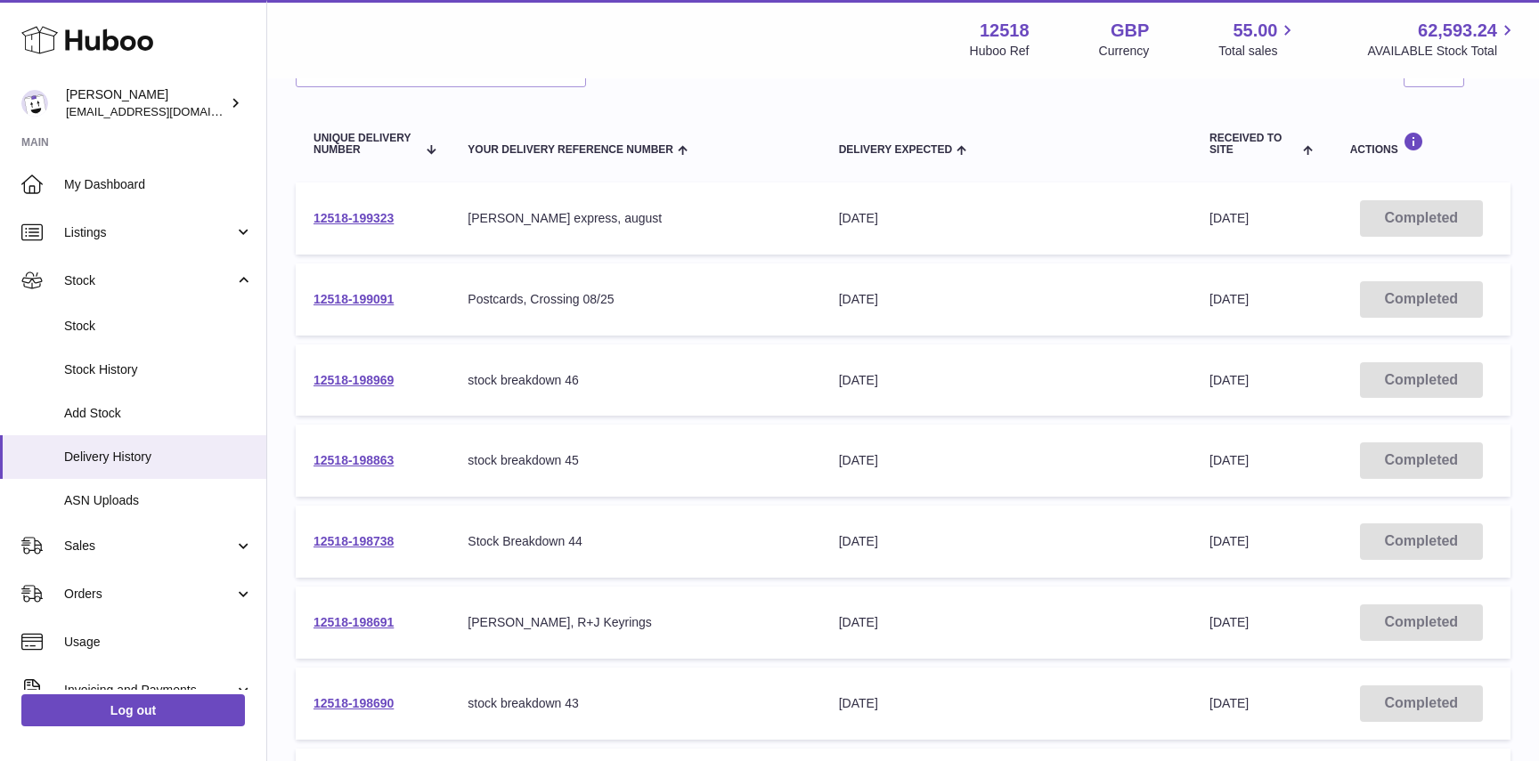
scroll to position [172, 0]
click at [342, 454] on link "12518-198863" at bounding box center [353, 458] width 80 height 14
click at [127, 382] on link "Stock History" at bounding box center [133, 370] width 266 height 44
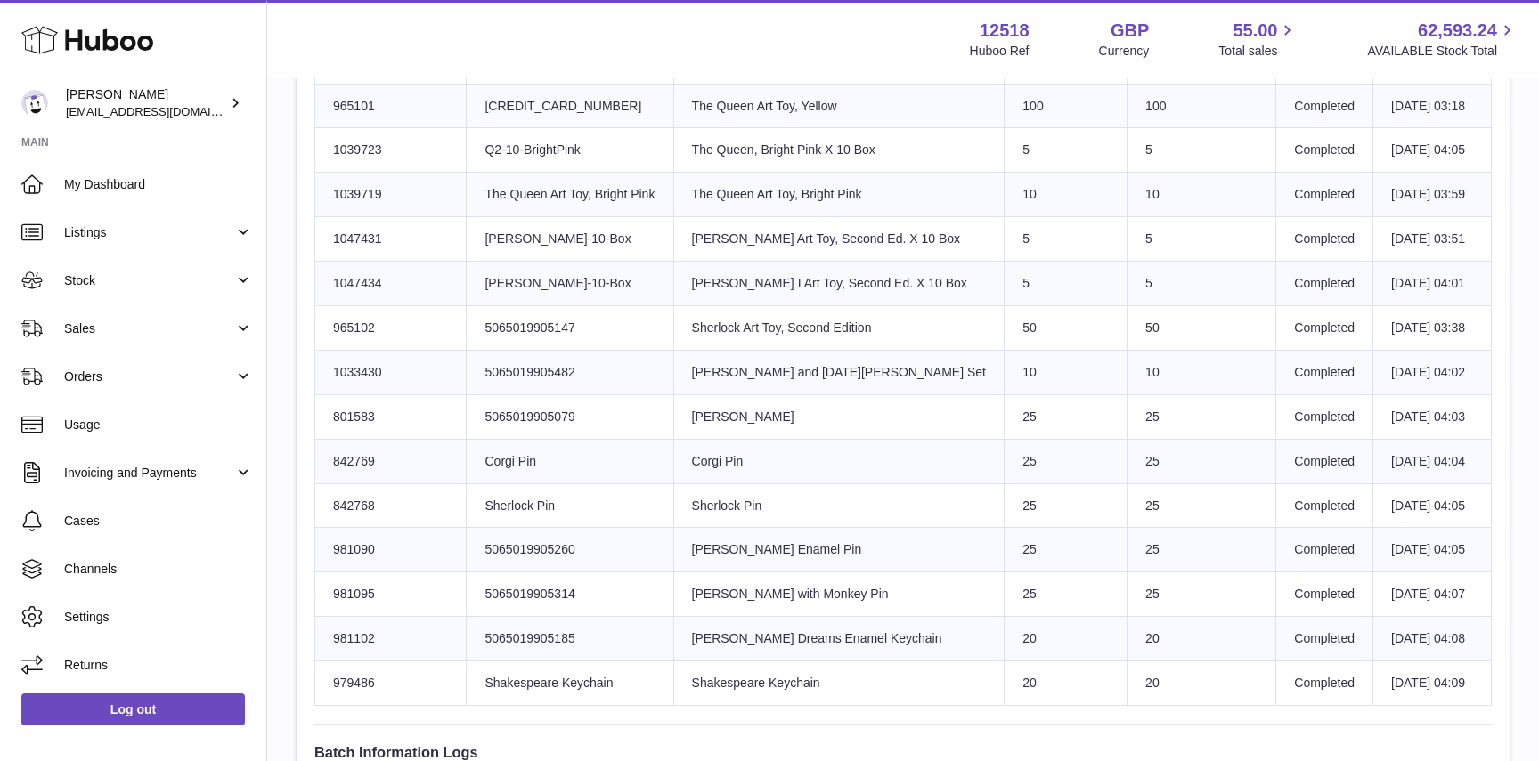
scroll to position [727, 0]
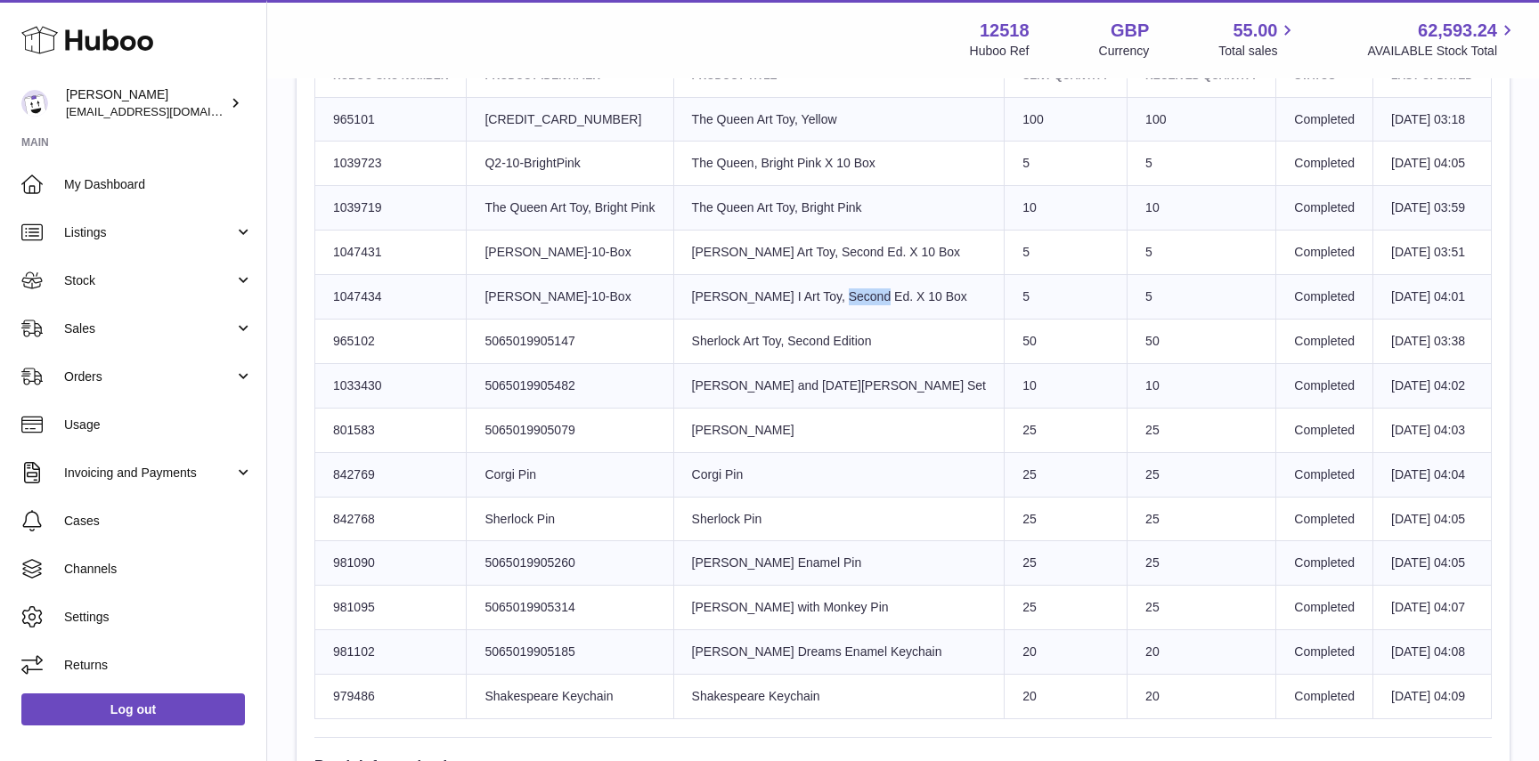
drag, startPoint x: 850, startPoint y: 284, endPoint x: 736, endPoint y: 297, distance: 114.6
click at [736, 297] on td "Product title Elizabeth I Art Toy, Second Ed. X 10 Box" at bounding box center [838, 297] width 331 height 45
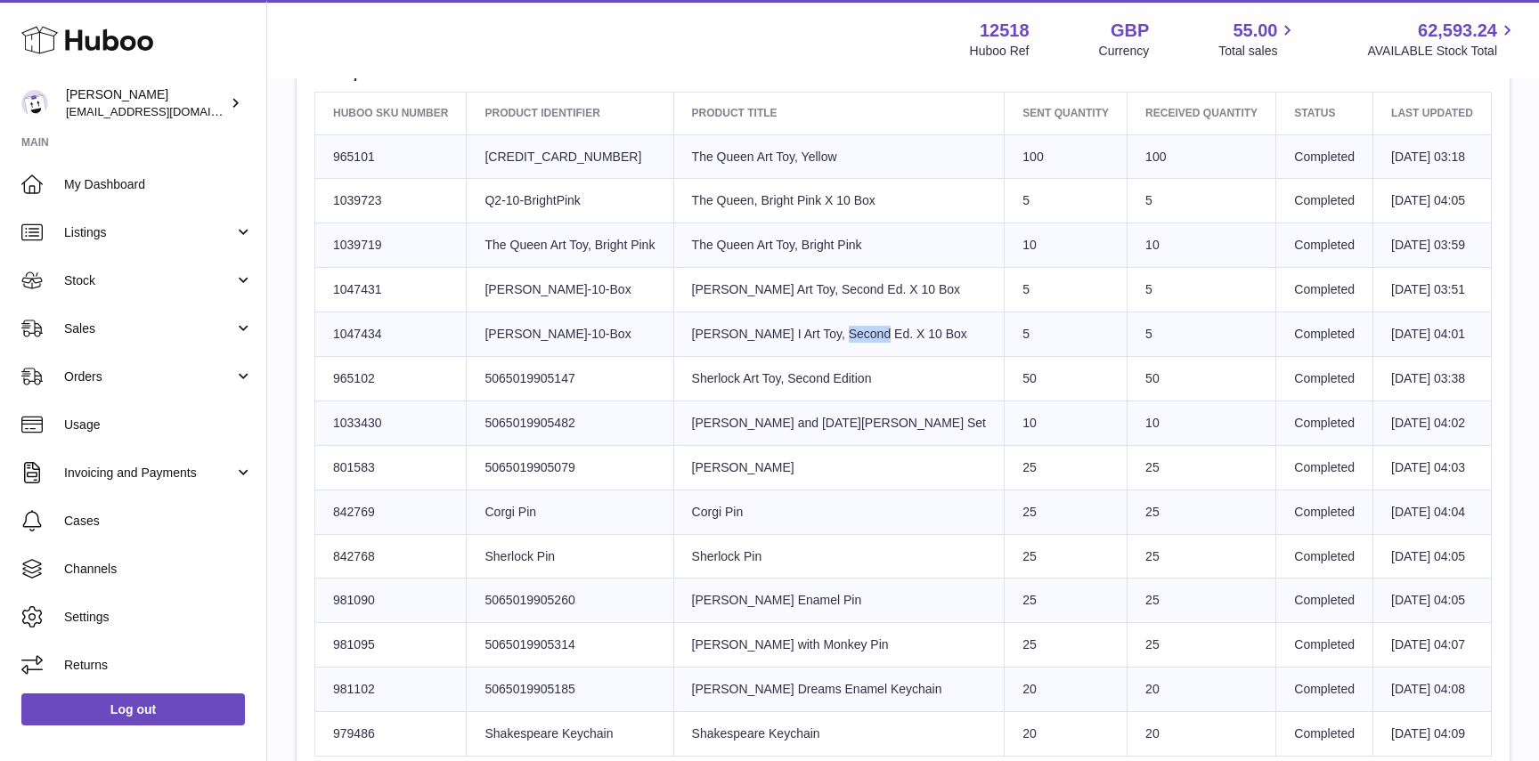
scroll to position [695, 0]
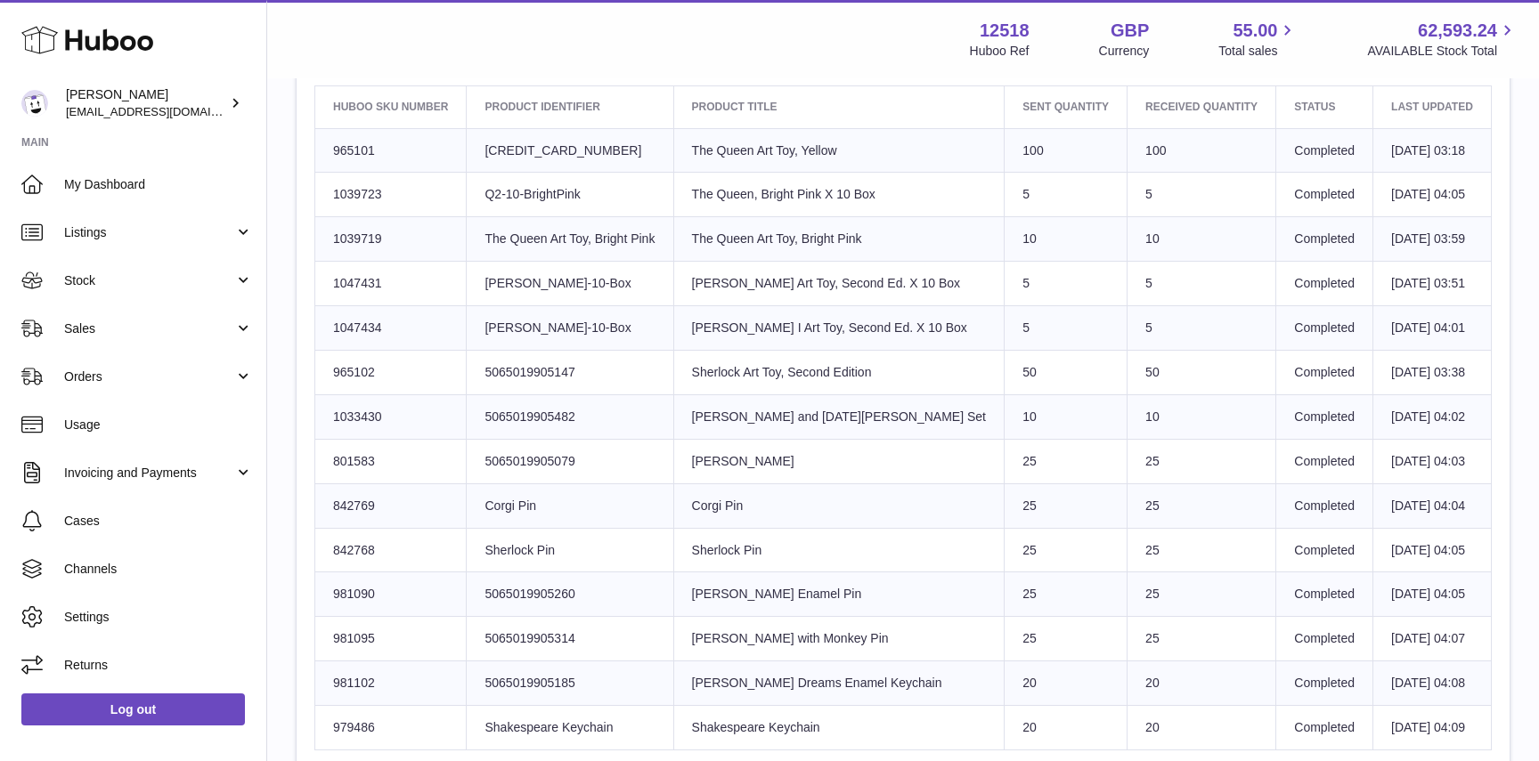
click at [816, 321] on td "Product title Elizabeth I Art Toy, Second Ed. X 10 Box" at bounding box center [838, 328] width 331 height 45
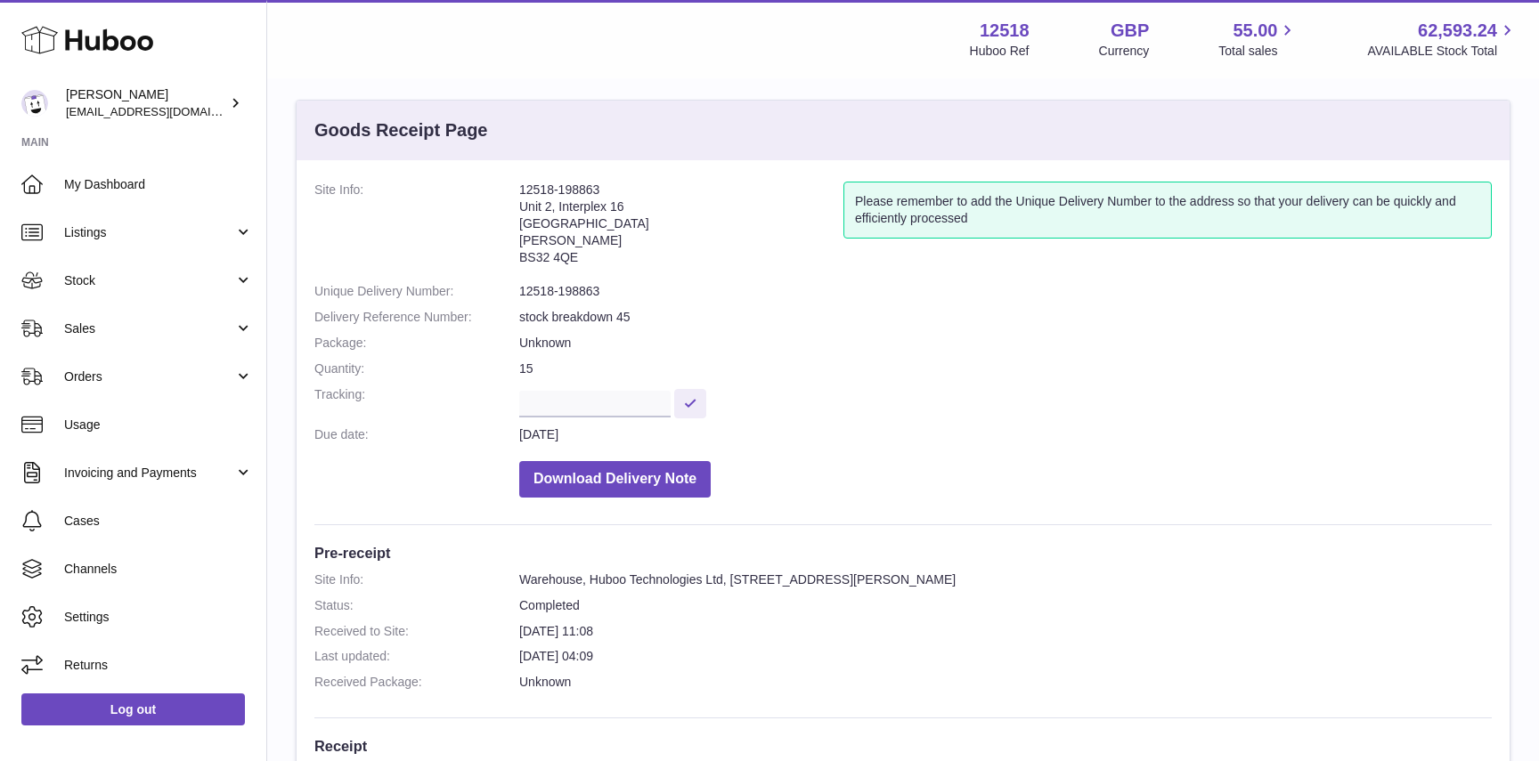
scroll to position [15, 0]
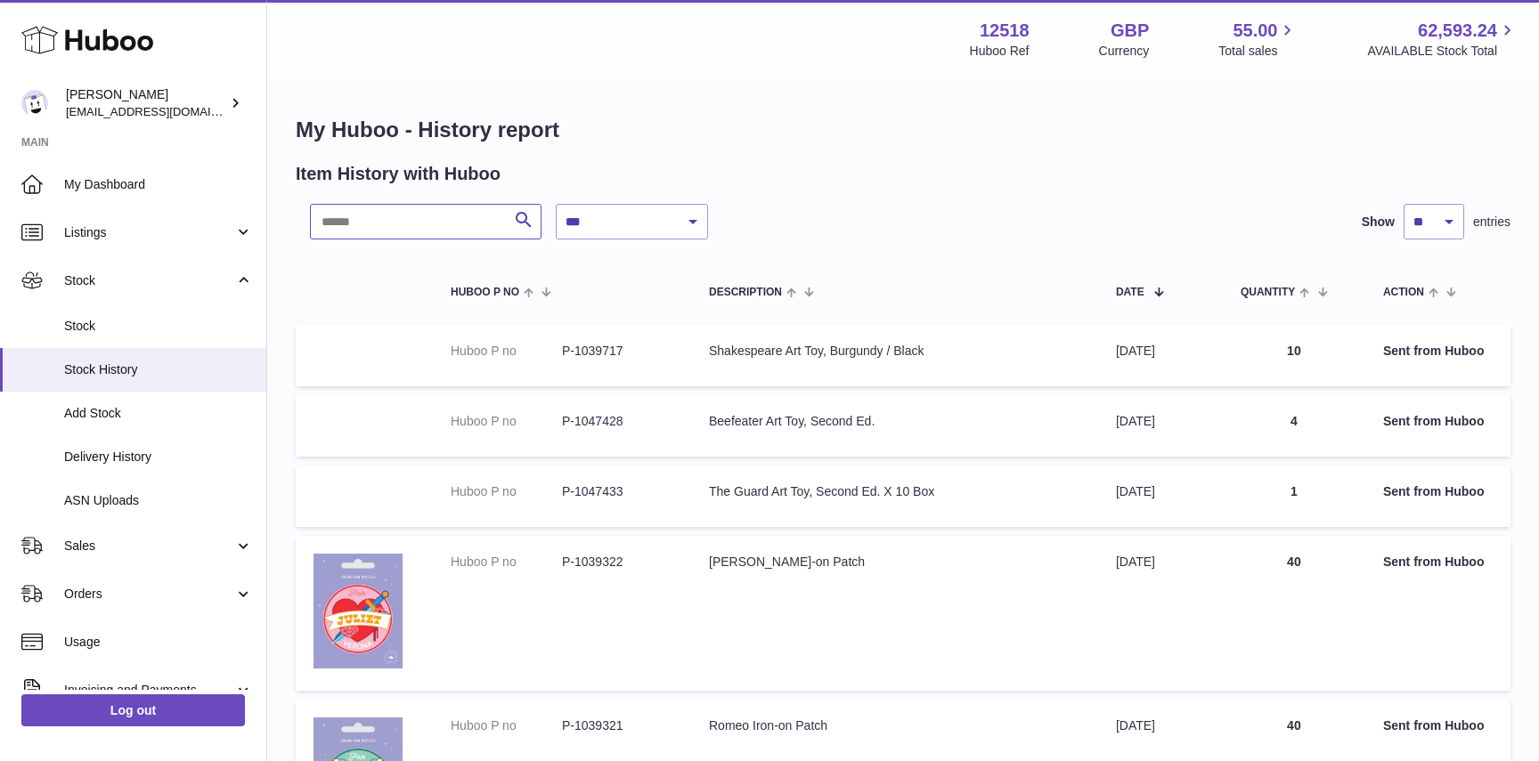
click at [417, 222] on input "text" at bounding box center [426, 222] width 232 height 36
paste input "*******"
type input "*******"
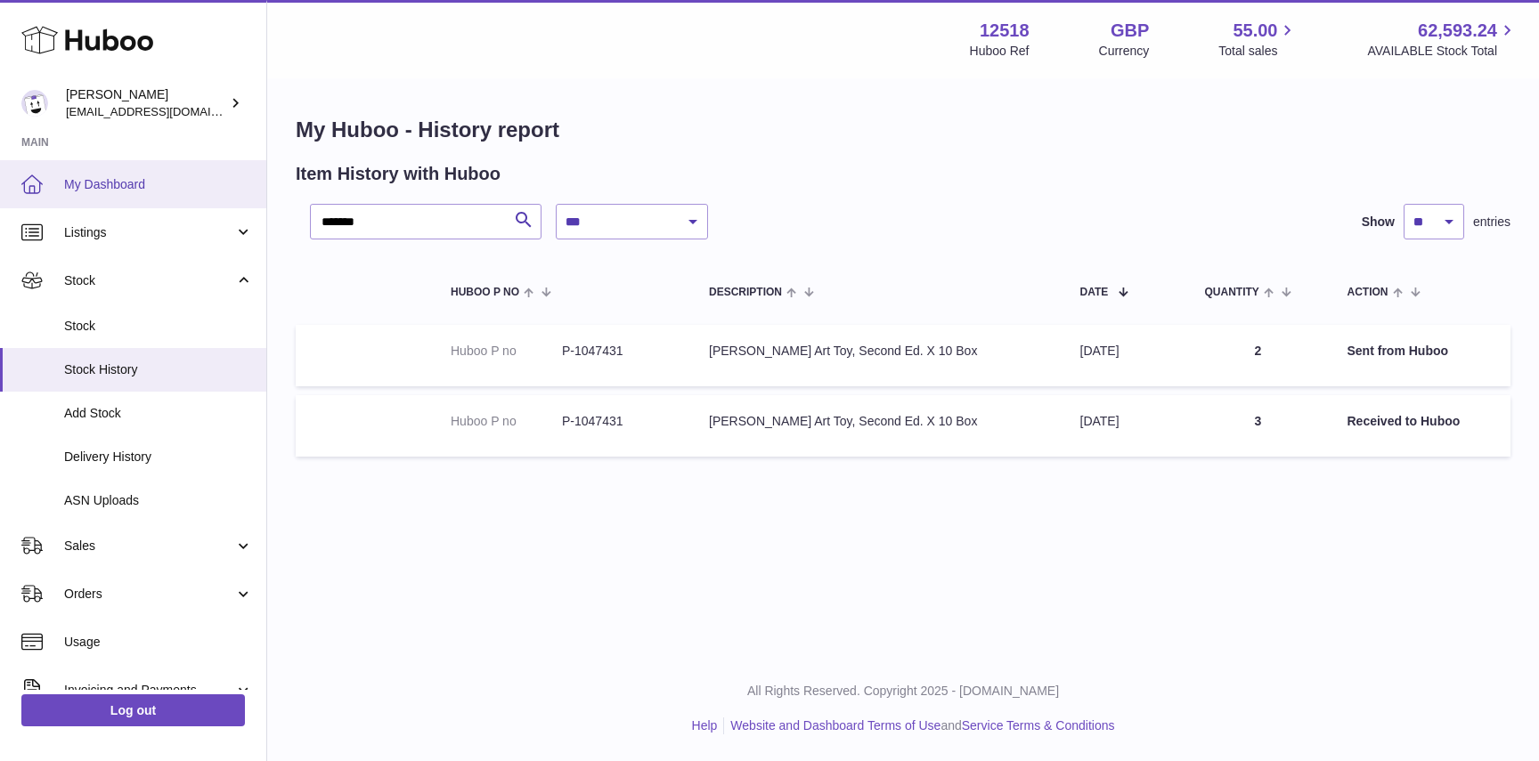
click at [106, 181] on span "My Dashboard" at bounding box center [158, 184] width 189 height 17
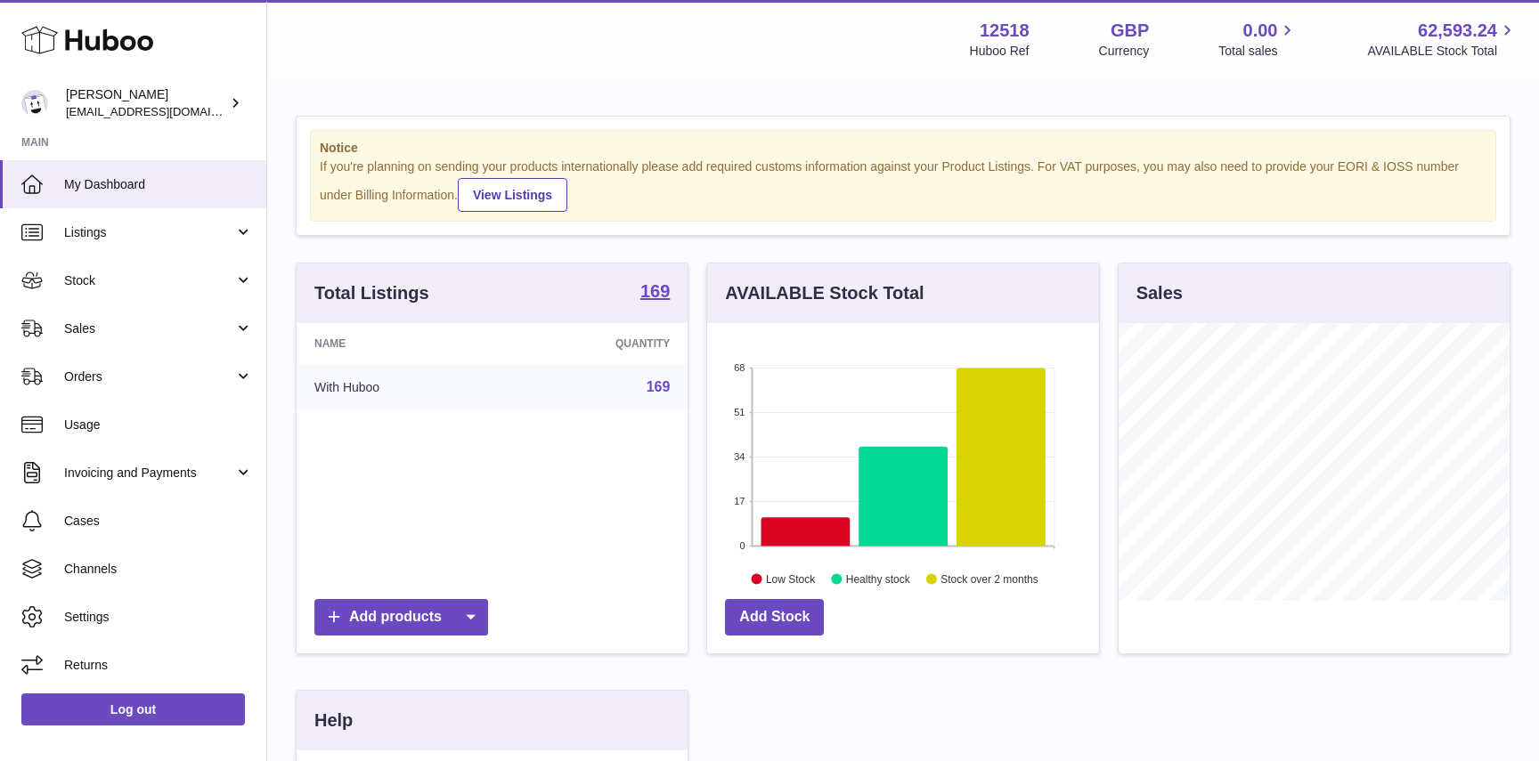
scroll to position [278, 391]
